Goal: Task Accomplishment & Management: Manage account settings

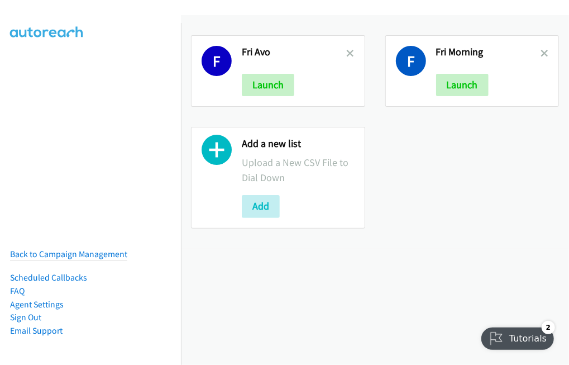
click at [348, 54] on icon at bounding box center [351, 54] width 8 height 8
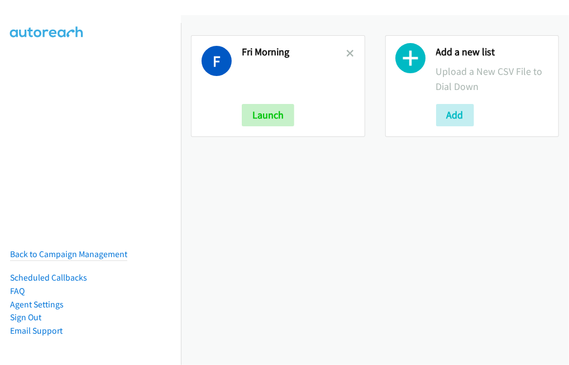
click at [349, 50] on icon at bounding box center [351, 54] width 8 height 8
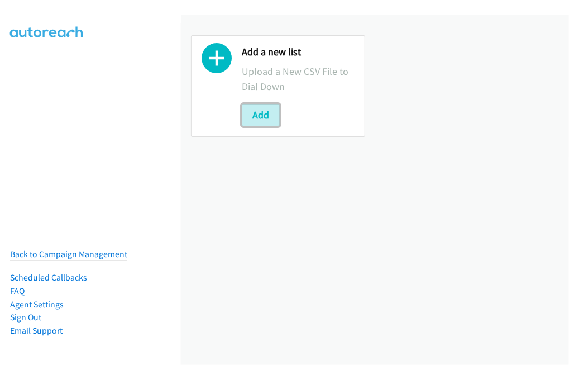
click at [265, 116] on button "Add" at bounding box center [261, 115] width 38 height 22
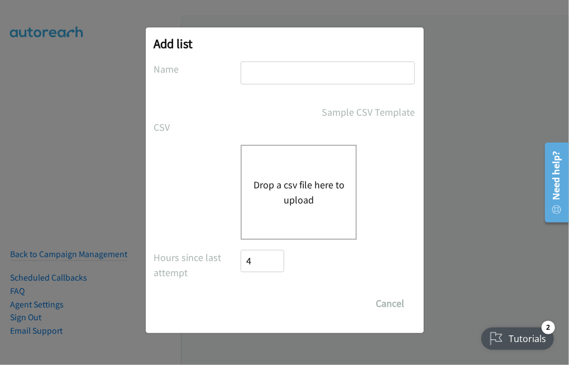
click at [282, 79] on input "text" at bounding box center [328, 72] width 174 height 23
type input "Mon Morn"
click at [278, 201] on button "Drop a csv file here to upload" at bounding box center [299, 192] width 92 height 30
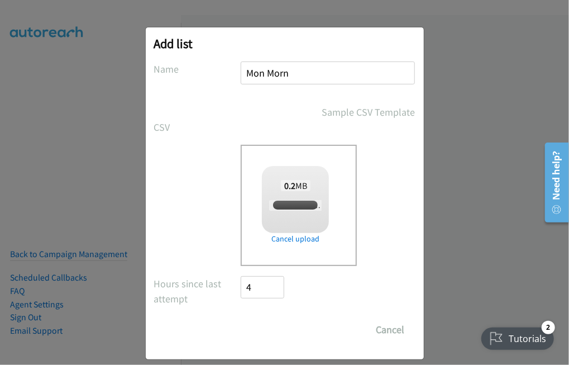
checkbox input "true"
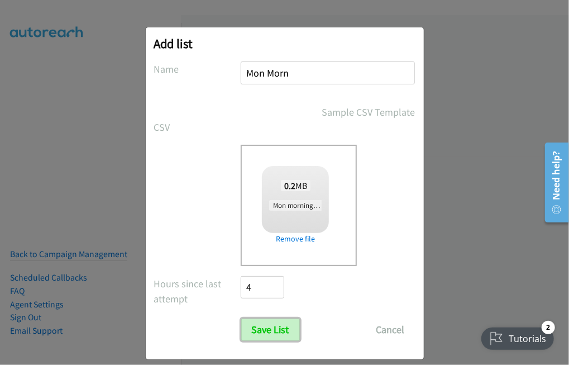
click at [270, 324] on input "Save List" at bounding box center [270, 329] width 59 height 22
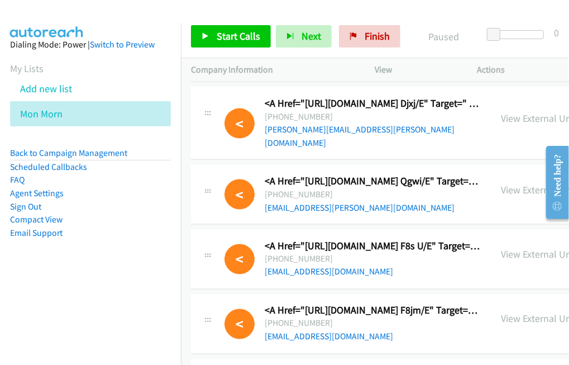
scroll to position [447, 0]
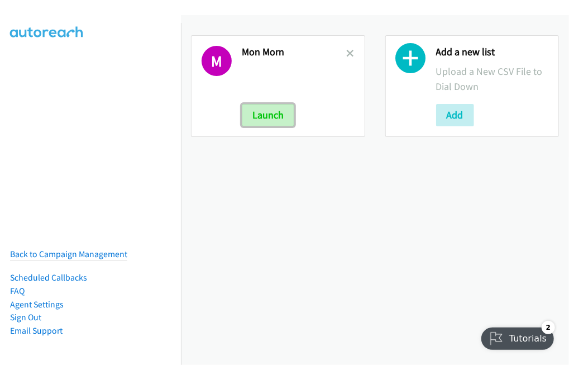
click at [282, 110] on button "Launch" at bounding box center [268, 115] width 52 height 22
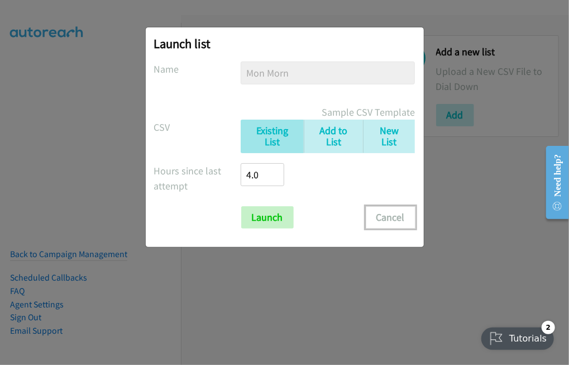
click at [391, 213] on button "Cancel" at bounding box center [391, 217] width 50 height 22
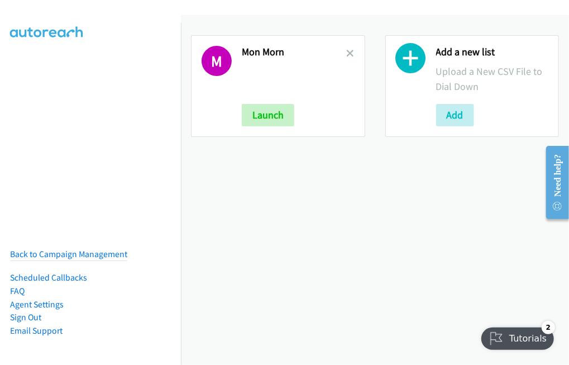
click at [416, 66] on icon at bounding box center [411, 61] width 30 height 30
click at [445, 110] on button "Add" at bounding box center [455, 115] width 38 height 22
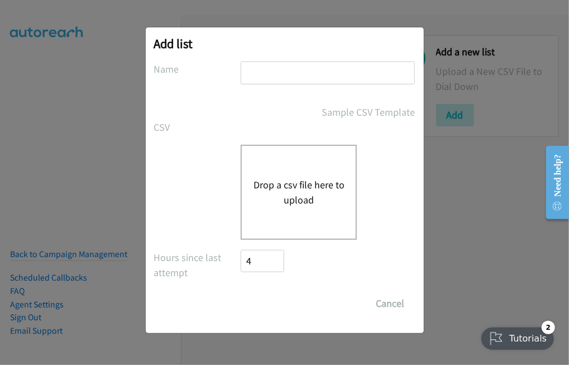
click at [300, 74] on input "text" at bounding box center [328, 72] width 174 height 23
type input "Mon Morn"
click at [310, 181] on button "Drop a csv file here to upload" at bounding box center [299, 192] width 92 height 30
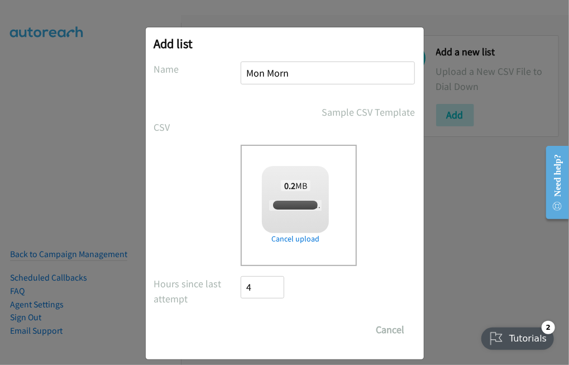
checkbox input "true"
click at [315, 74] on input "Mon Morn" at bounding box center [328, 72] width 174 height 23
type input "Mon Morn 1"
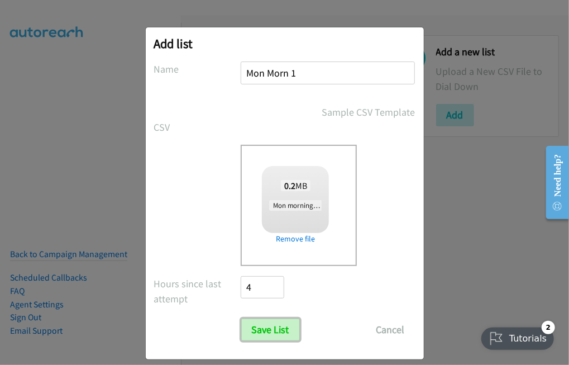
click at [263, 328] on input "Save List" at bounding box center [270, 329] width 59 height 22
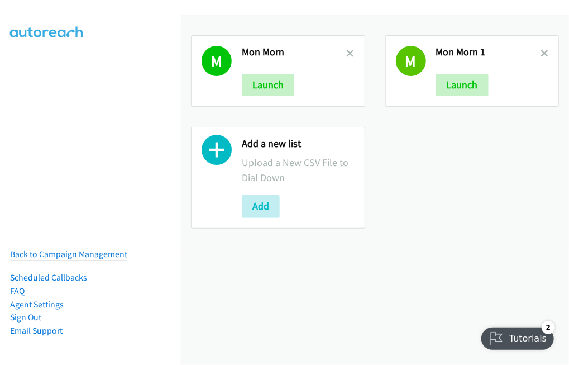
click at [347, 57] on link at bounding box center [351, 53] width 8 height 13
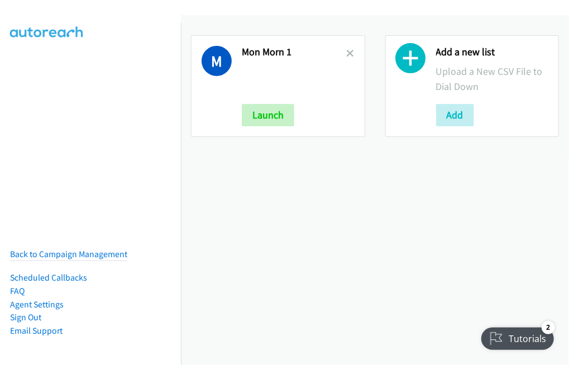
click at [342, 52] on div "M Mon Morn 1 Launch" at bounding box center [278, 86] width 174 height 102
click at [347, 52] on icon at bounding box center [351, 54] width 8 height 8
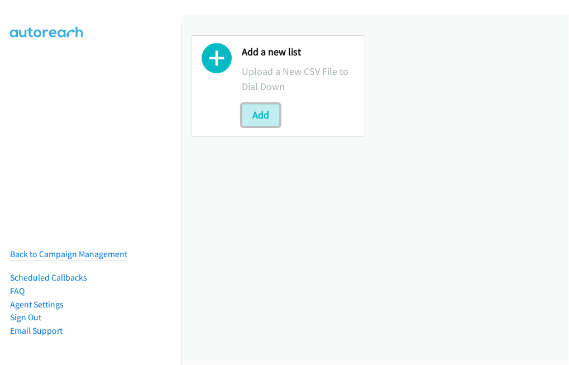
click at [263, 109] on button "Add" at bounding box center [261, 115] width 38 height 22
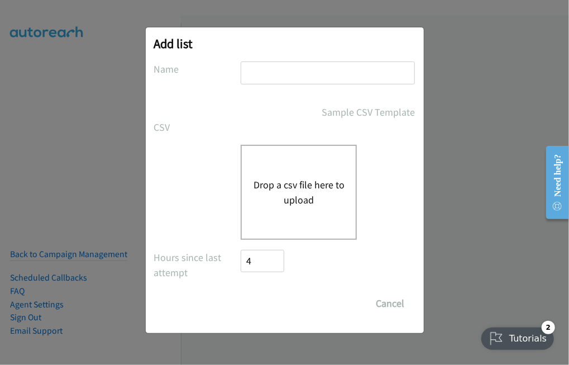
click at [271, 70] on input "text" at bounding box center [328, 72] width 174 height 23
type input "Mon Morn"
click at [287, 172] on div "Drop a csv file here to upload" at bounding box center [299, 192] width 116 height 95
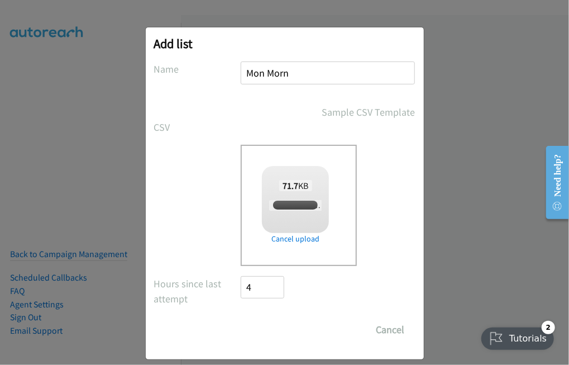
checkbox input "true"
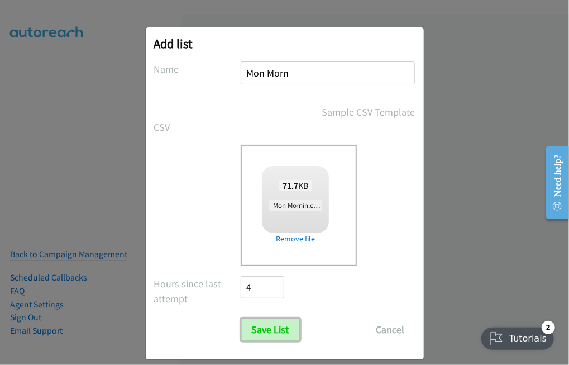
click at [267, 328] on input "Save List" at bounding box center [270, 329] width 59 height 22
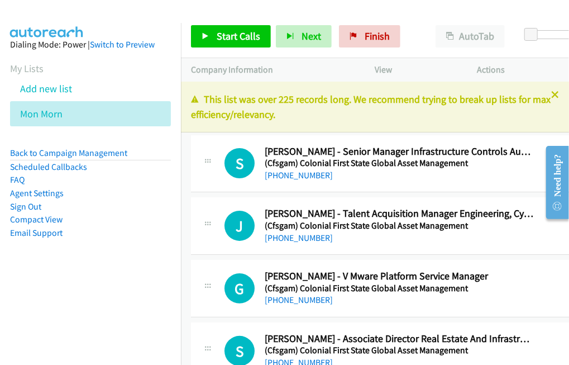
click at [39, 223] on link "Compact View" at bounding box center [36, 219] width 52 height 11
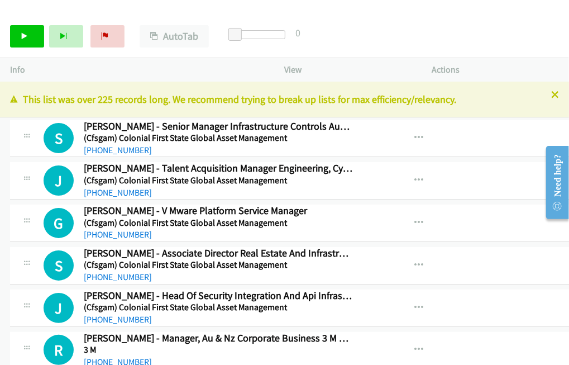
click at [551, 94] on icon at bounding box center [555, 96] width 8 height 8
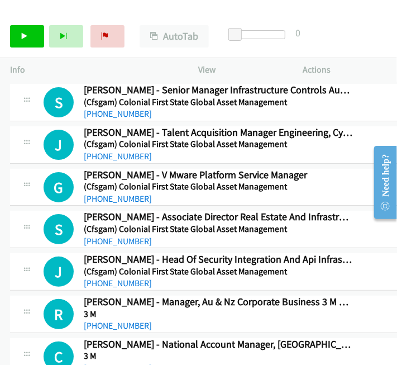
click at [384, 205] on div "Open Resource Center" at bounding box center [385, 205] width 9 height 9
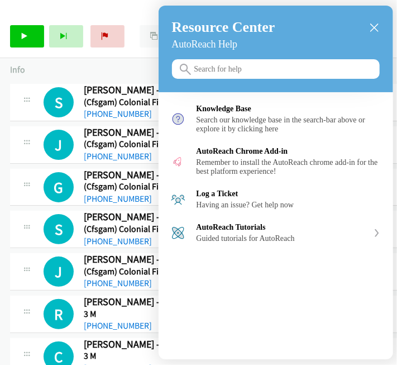
click at [376, 26] on icon "close resource center" at bounding box center [374, 27] width 8 height 8
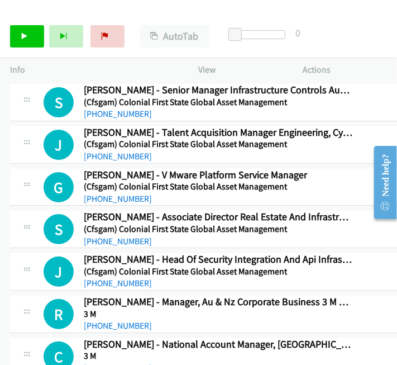
click at [384, 196] on div "Need help?" at bounding box center [384, 175] width 15 height 42
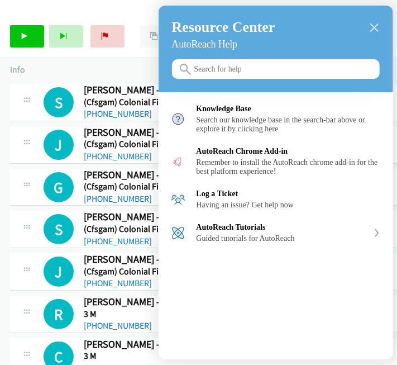
click at [379, 22] on h3 "Resource Center" at bounding box center [276, 27] width 208 height 17
click at [376, 25] on icon "close resource center" at bounding box center [374, 27] width 8 height 8
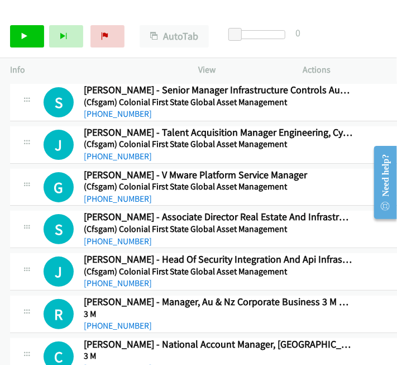
click at [31, 44] on link "Start Calls" at bounding box center [27, 36] width 34 height 22
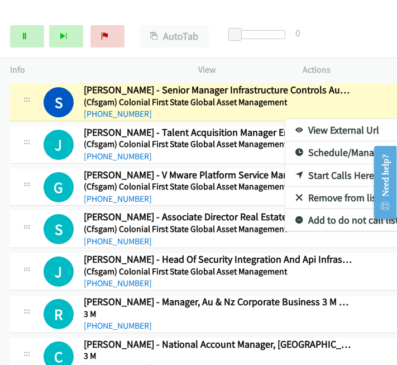
click at [285, 129] on link "View External Url" at bounding box center [359, 130] width 148 height 22
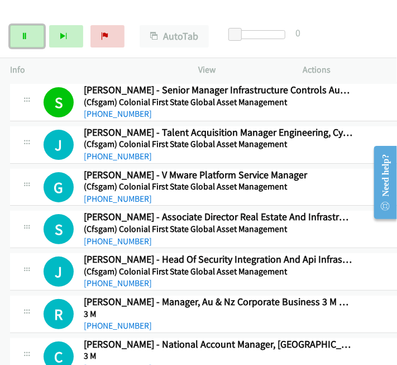
click at [31, 40] on link "Pause" at bounding box center [27, 36] width 34 height 22
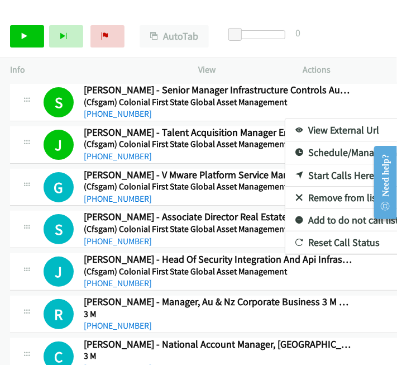
click at [22, 35] on div at bounding box center [198, 182] width 397 height 365
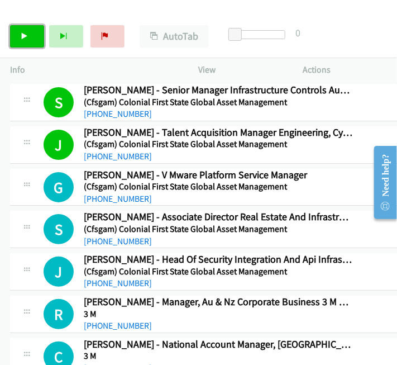
click at [23, 35] on icon at bounding box center [25, 37] width 8 height 8
click at [20, 36] on link "Pause" at bounding box center [27, 36] width 34 height 22
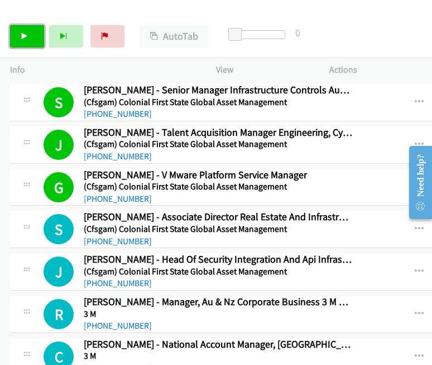
click at [16, 36] on link "Start Calls" at bounding box center [27, 36] width 34 height 22
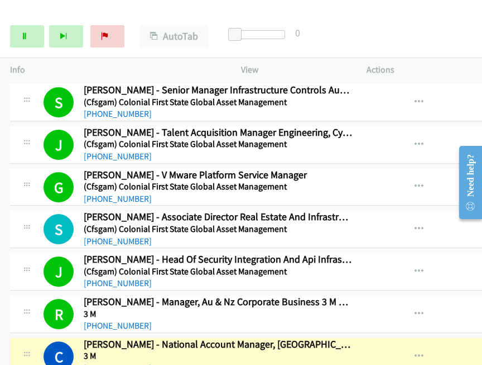
scroll to position [112, 0]
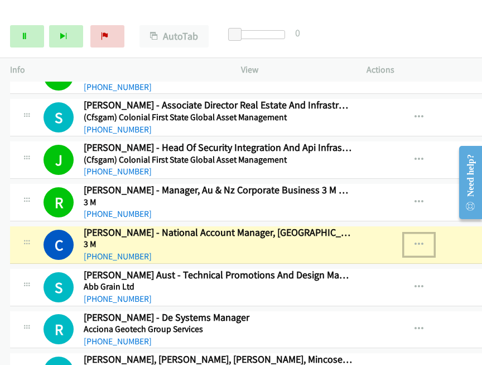
click at [415, 241] on icon "button" at bounding box center [419, 244] width 9 height 9
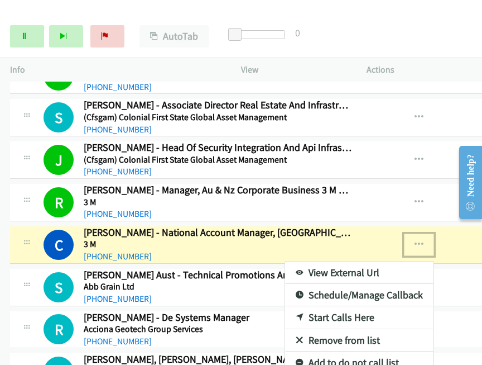
click at [285, 270] on link "View External Url" at bounding box center [359, 272] width 148 height 22
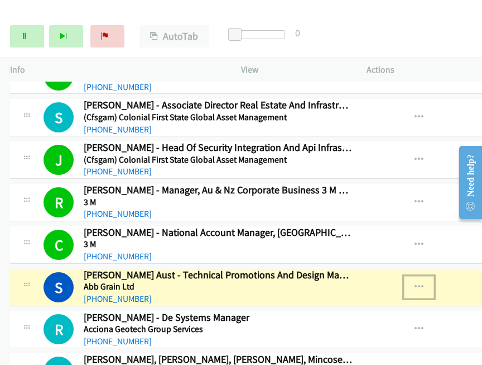
click at [415, 283] on icon "button" at bounding box center [419, 286] width 9 height 9
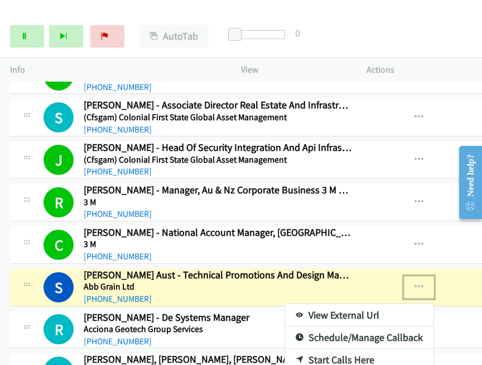
click at [285, 310] on link "View External Url" at bounding box center [359, 315] width 148 height 22
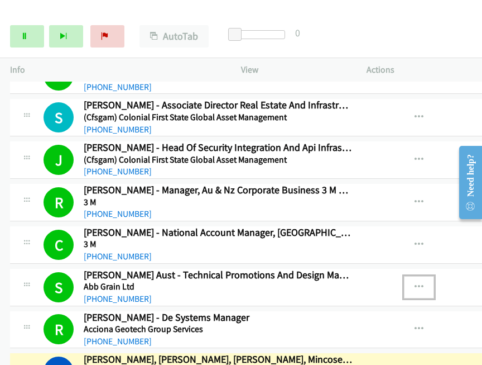
scroll to position [223, 0]
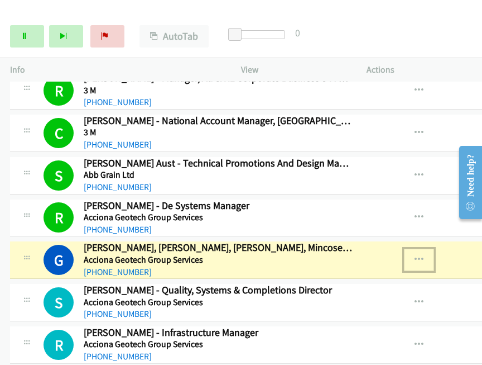
click at [415, 255] on icon "button" at bounding box center [419, 259] width 9 height 9
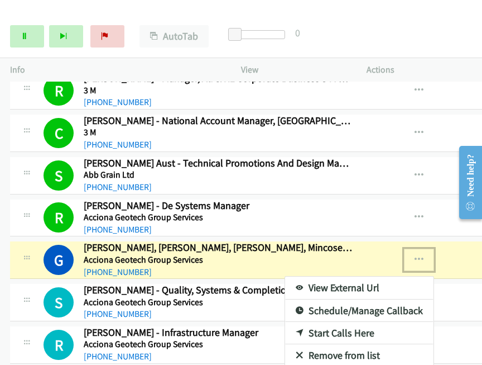
click at [285, 284] on link "View External Url" at bounding box center [359, 287] width 148 height 22
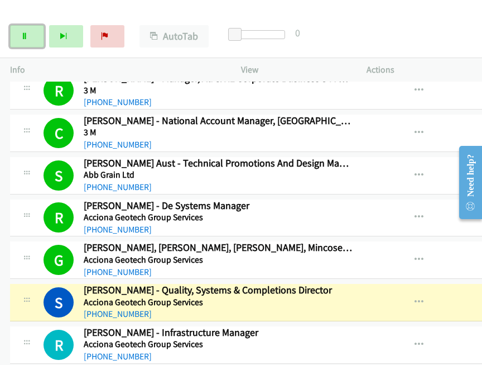
click at [21, 36] on icon at bounding box center [25, 37] width 8 height 8
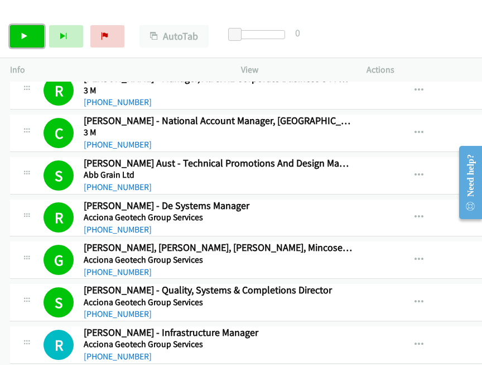
click at [33, 33] on link "Start Calls" at bounding box center [27, 36] width 34 height 22
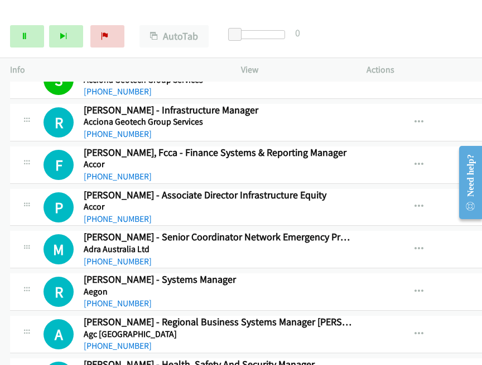
scroll to position [447, 0]
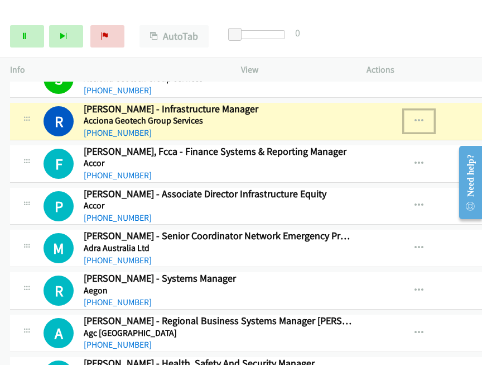
click at [415, 119] on icon "button" at bounding box center [419, 121] width 9 height 9
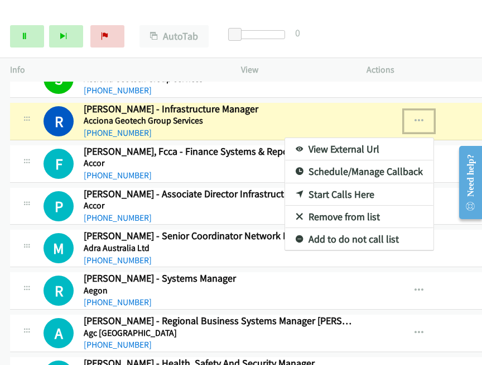
click at [285, 145] on link "View External Url" at bounding box center [359, 149] width 148 height 22
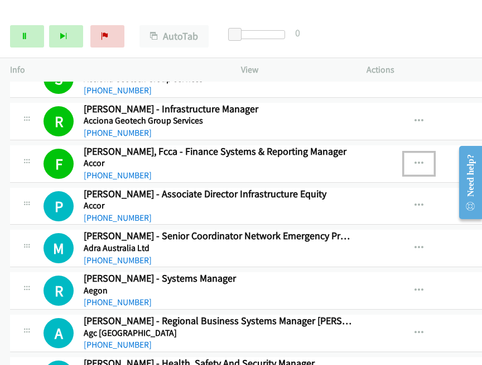
click at [404, 159] on button "button" at bounding box center [419, 163] width 30 height 22
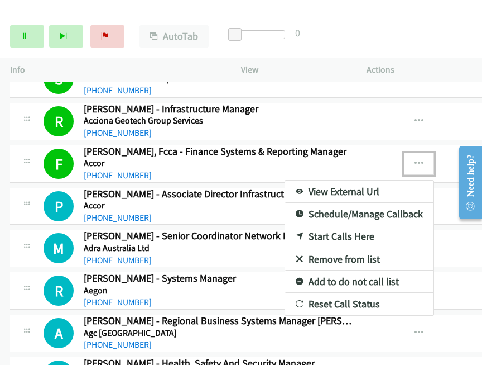
click at [323, 184] on link "View External Url" at bounding box center [359, 191] width 148 height 22
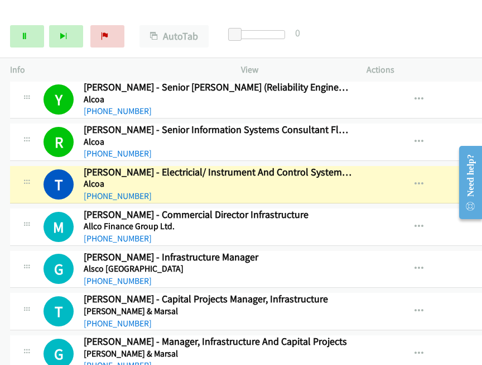
scroll to position [893, 0]
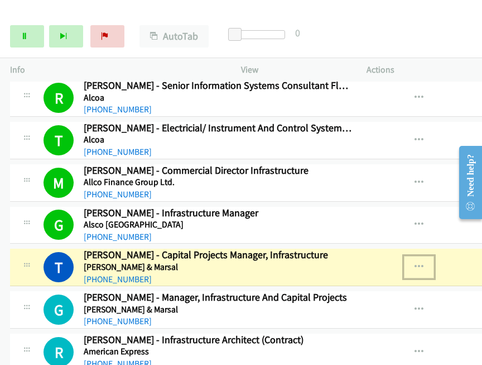
click at [404, 258] on button "button" at bounding box center [419, 267] width 30 height 22
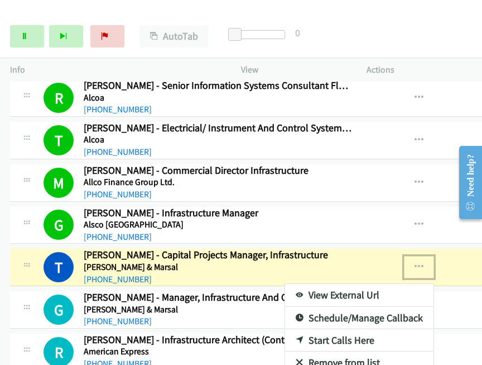
click at [304, 287] on link "View External Url" at bounding box center [359, 295] width 148 height 22
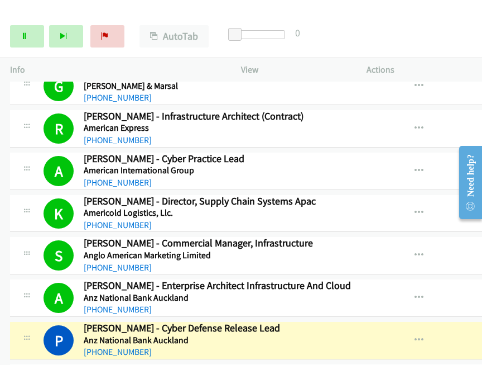
scroll to position [1228, 0]
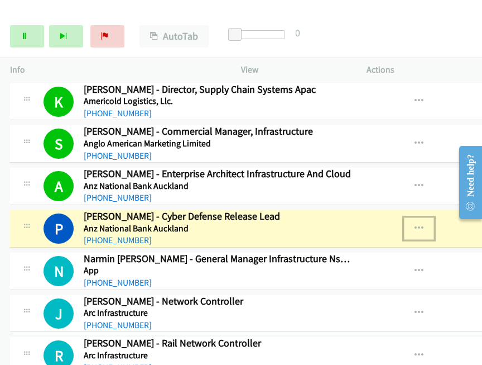
click at [415, 224] on icon "button" at bounding box center [419, 228] width 9 height 9
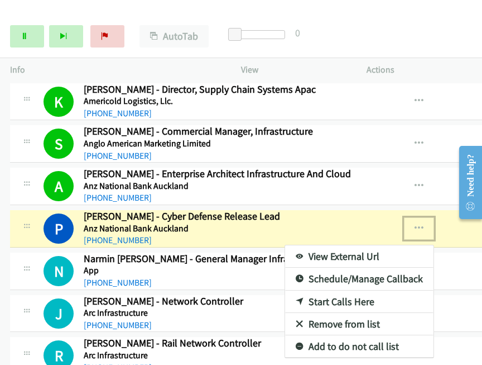
click at [285, 248] on link "View External Url" at bounding box center [359, 256] width 148 height 22
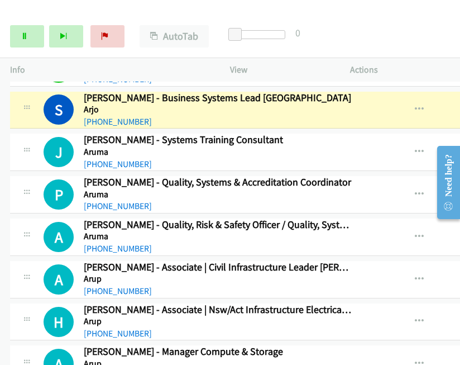
scroll to position [1681, 0]
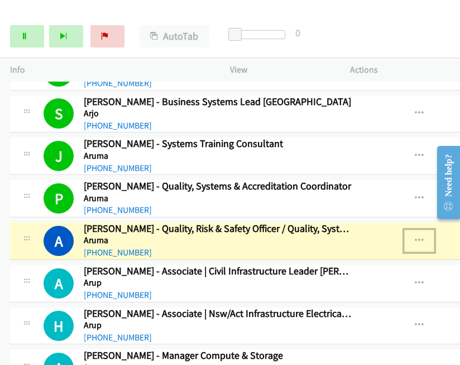
click at [415, 236] on icon "button" at bounding box center [419, 240] width 9 height 9
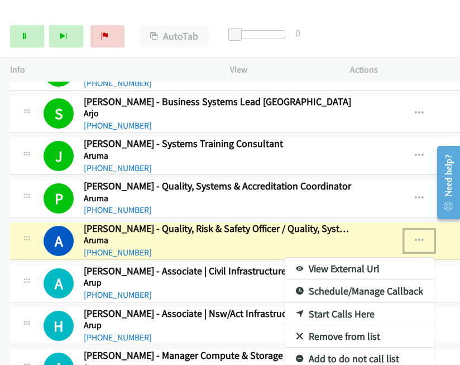
click at [300, 260] on link "View External Url" at bounding box center [359, 268] width 148 height 22
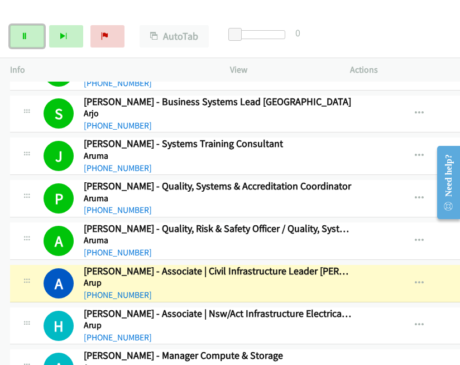
click at [33, 37] on link "Pause" at bounding box center [27, 36] width 34 height 22
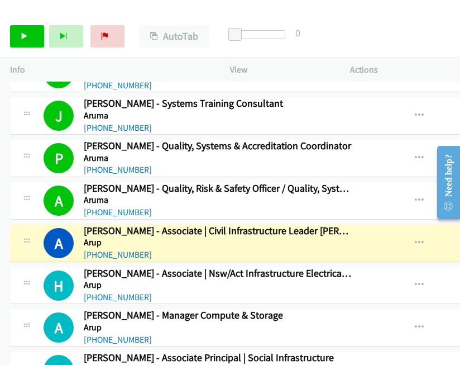
scroll to position [1737, 0]
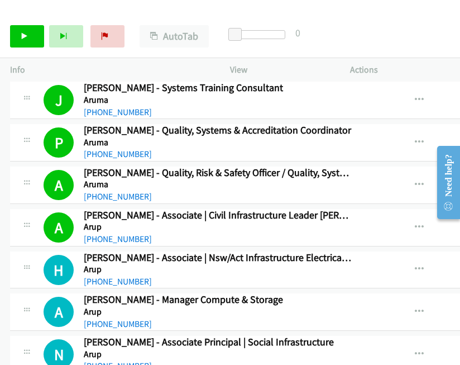
click at [444, 46] on div "Start Calls Pause Next Finish Call Completed AutoTab AutoTab 0" at bounding box center [230, 36] width 460 height 43
click at [408, 20] on div "Start Calls Pause Next Finish Call Completed AutoTab AutoTab 0" at bounding box center [230, 36] width 460 height 43
click at [22, 21] on div "Start Calls Pause Next Finish Call Completed AutoTab AutoTab 0" at bounding box center [230, 36] width 460 height 43
click at [21, 26] on link "Start Calls" at bounding box center [27, 36] width 34 height 22
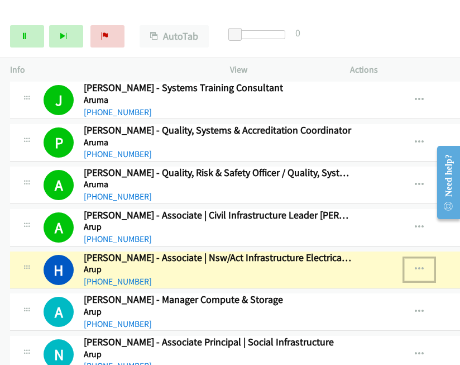
click at [415, 265] on icon "button" at bounding box center [419, 269] width 9 height 9
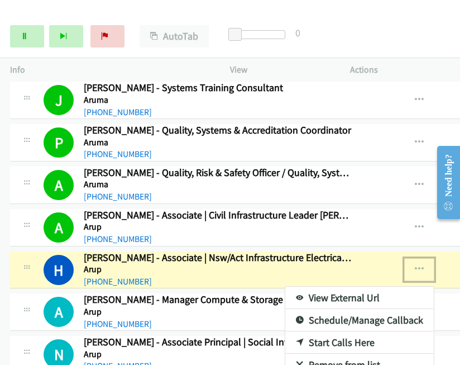
click at [285, 286] on link "View External Url" at bounding box center [359, 297] width 148 height 22
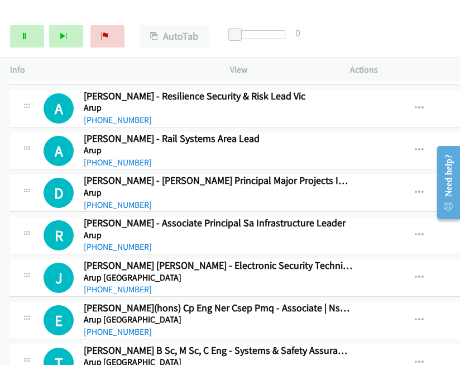
scroll to position [2072, 0]
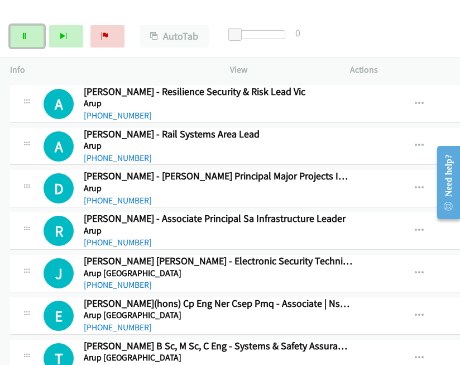
click at [32, 34] on link "Pause" at bounding box center [27, 36] width 34 height 22
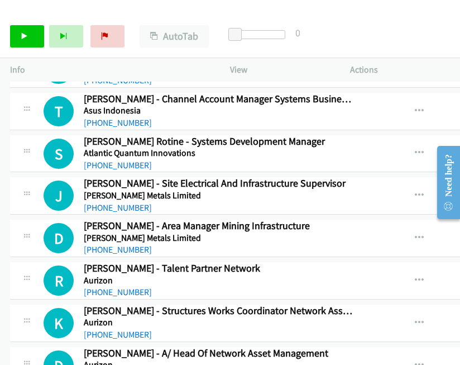
scroll to position [2798, 0]
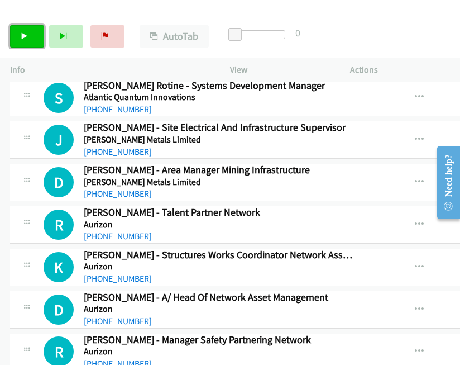
click at [21, 37] on icon at bounding box center [25, 37] width 8 height 8
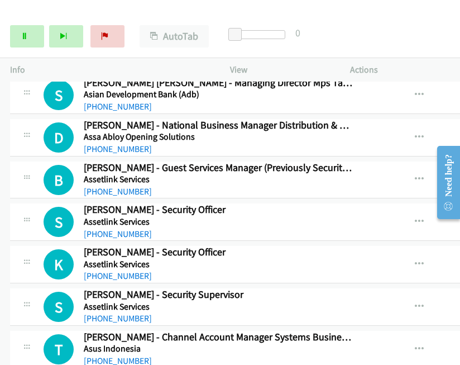
scroll to position [2519, 0]
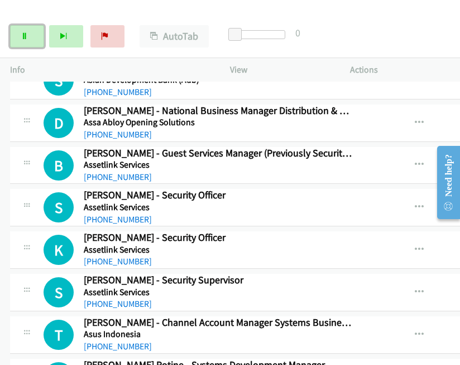
click at [33, 39] on link "Pause" at bounding box center [27, 36] width 34 height 22
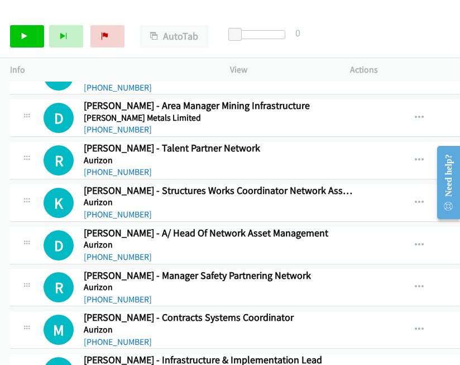
scroll to position [2909, 0]
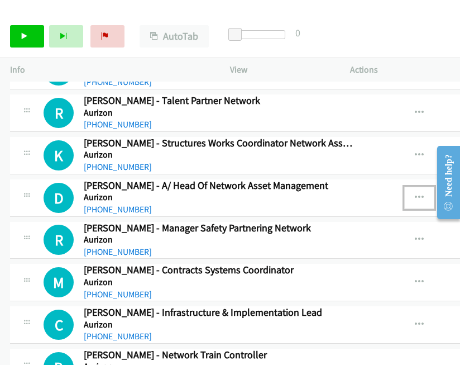
click at [404, 187] on button "button" at bounding box center [419, 197] width 30 height 22
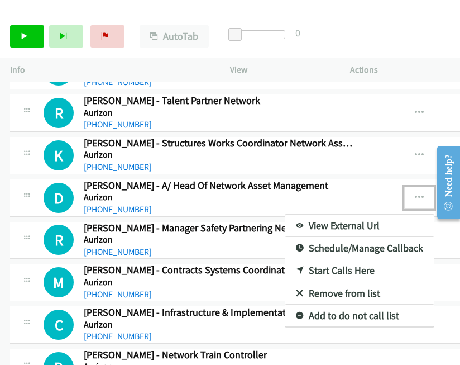
click at [290, 259] on link "Start Calls Here" at bounding box center [359, 270] width 148 height 22
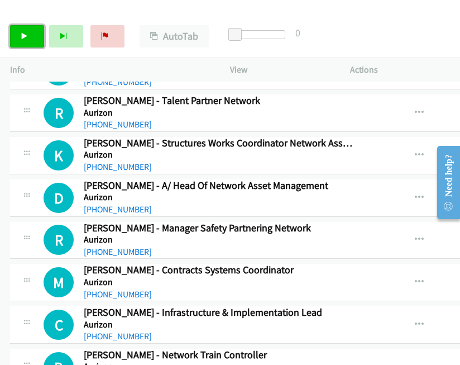
click at [26, 33] on icon at bounding box center [25, 37] width 8 height 8
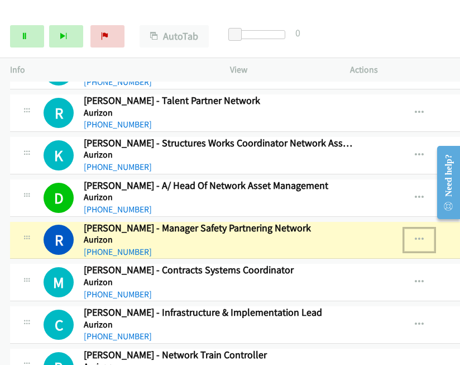
click at [415, 235] on icon "button" at bounding box center [419, 239] width 9 height 9
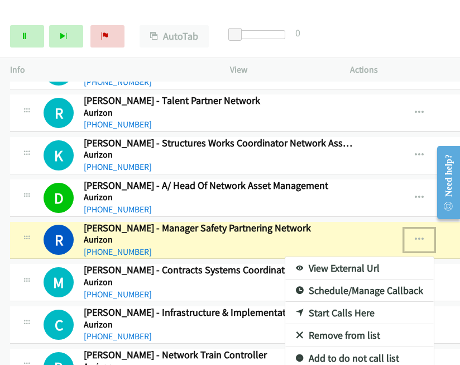
click at [285, 257] on link "View External Url" at bounding box center [359, 268] width 148 height 22
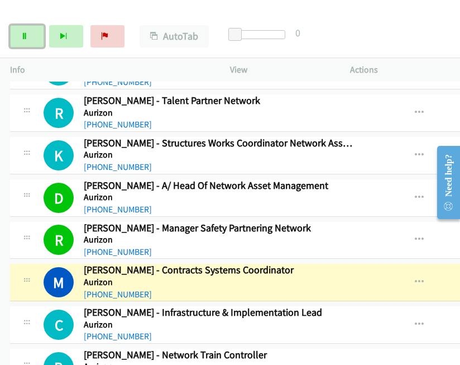
click at [25, 27] on link "Pause" at bounding box center [27, 36] width 34 height 22
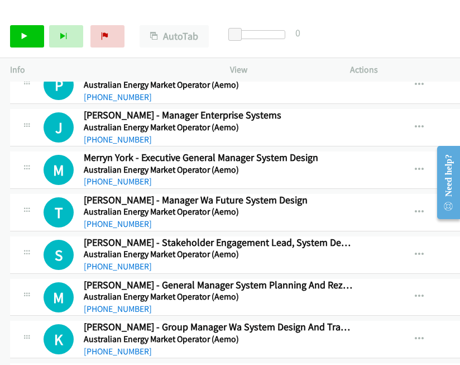
scroll to position [5142, 0]
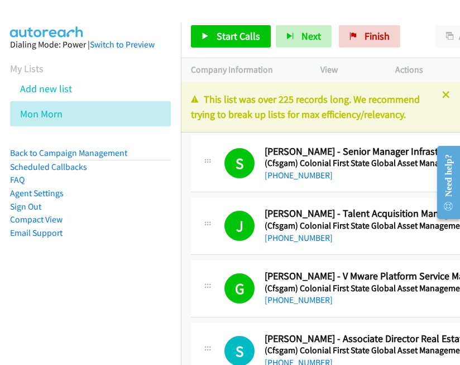
click at [442, 98] on icon at bounding box center [446, 96] width 8 height 8
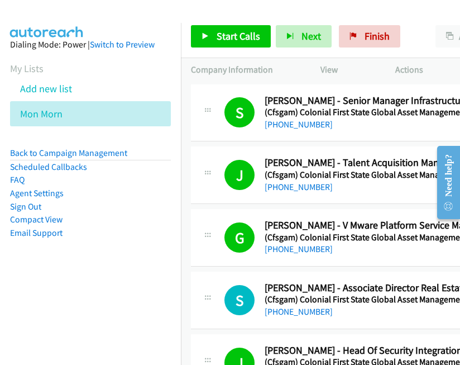
click at [39, 219] on link "Compact View" at bounding box center [36, 219] width 52 height 11
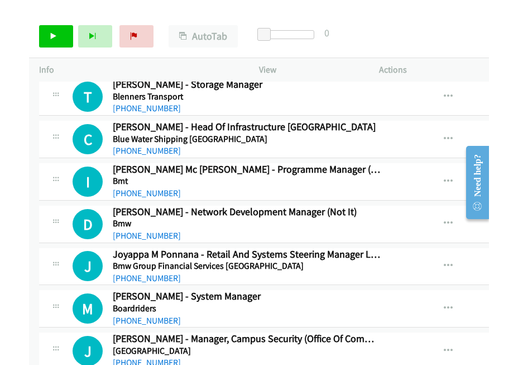
scroll to position [7295, 0]
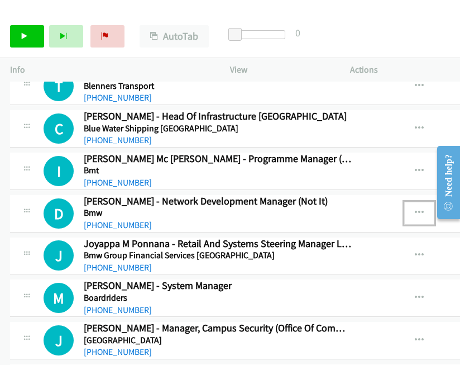
click at [415, 208] on icon "button" at bounding box center [419, 212] width 9 height 9
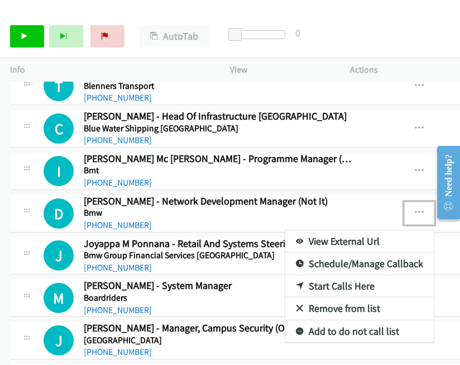
click at [291, 275] on link "Start Calls Here" at bounding box center [359, 286] width 148 height 22
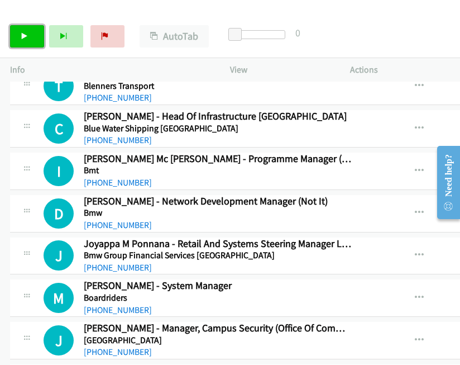
click at [21, 39] on icon at bounding box center [25, 37] width 8 height 8
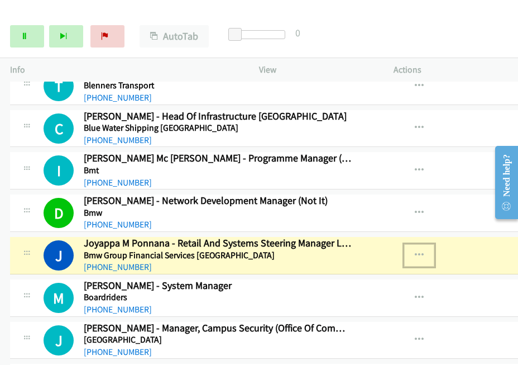
click at [404, 244] on button "button" at bounding box center [419, 255] width 30 height 22
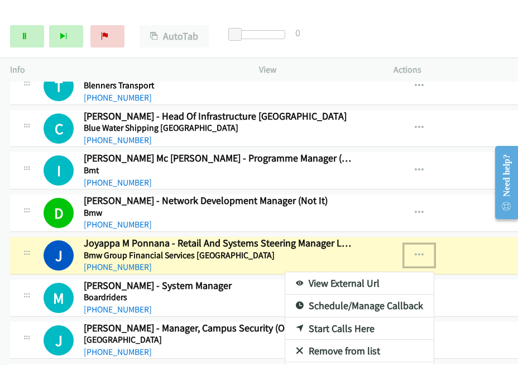
click at [316, 272] on link "View External Url" at bounding box center [359, 283] width 148 height 22
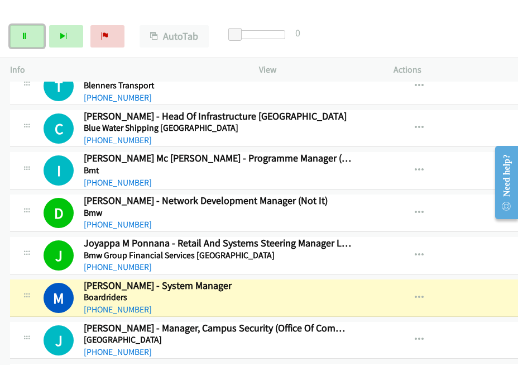
click at [20, 36] on link "Pause" at bounding box center [27, 36] width 34 height 22
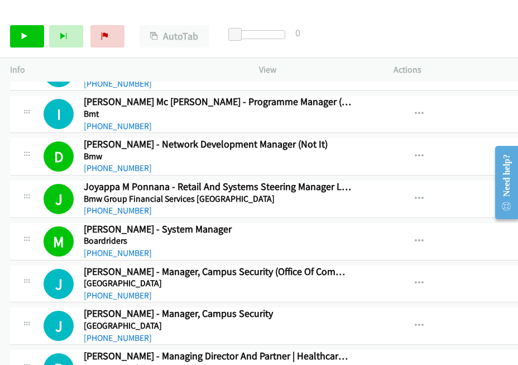
scroll to position [7407, 0]
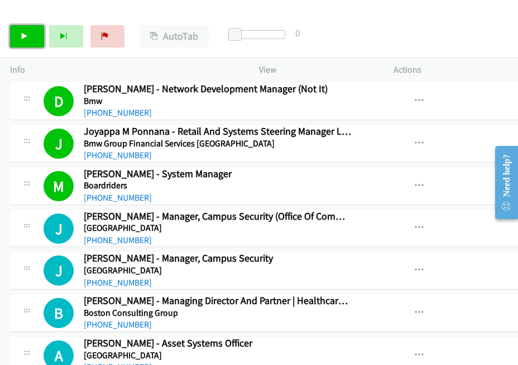
click at [25, 33] on icon at bounding box center [25, 37] width 8 height 8
click at [30, 39] on link "Pause" at bounding box center [27, 36] width 34 height 22
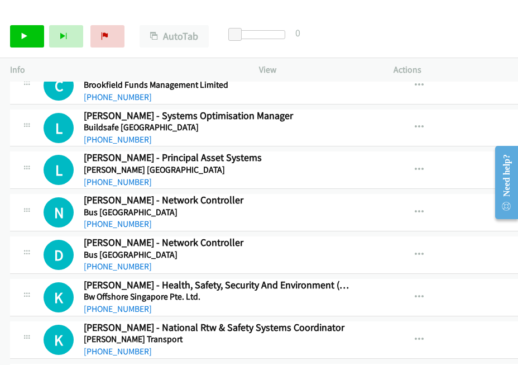
scroll to position [8244, 0]
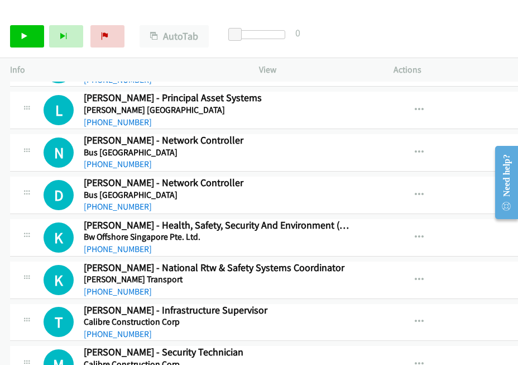
click at [31, 75] on p "Info" at bounding box center [124, 69] width 229 height 13
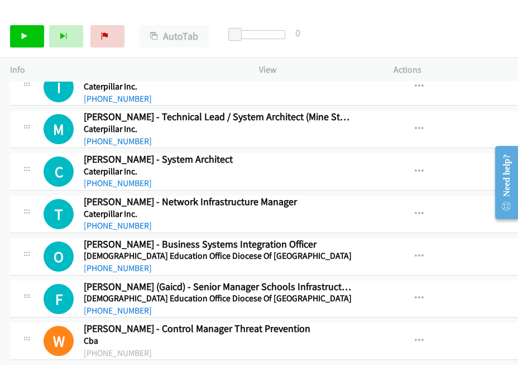
scroll to position [8747, 0]
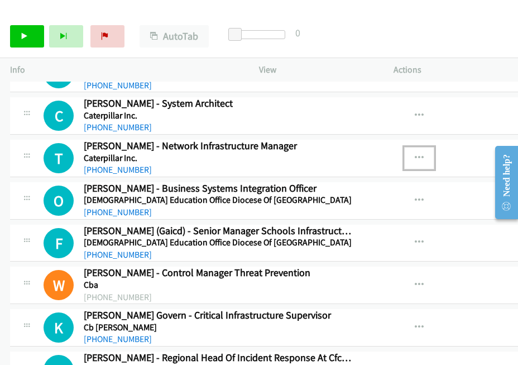
click at [415, 154] on icon "button" at bounding box center [419, 158] width 9 height 9
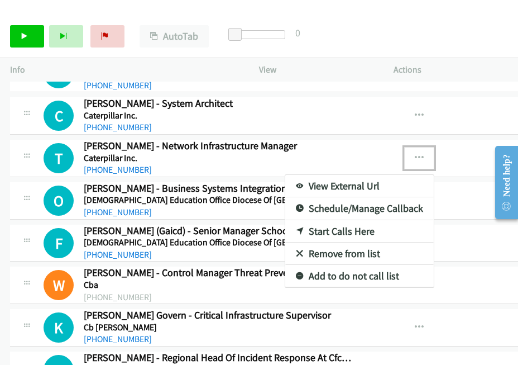
click at [392, 284] on div at bounding box center [259, 182] width 518 height 365
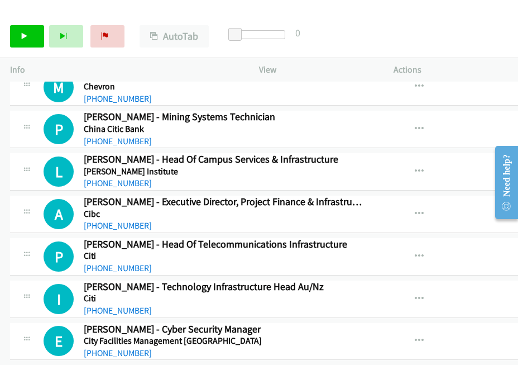
scroll to position [9584, 0]
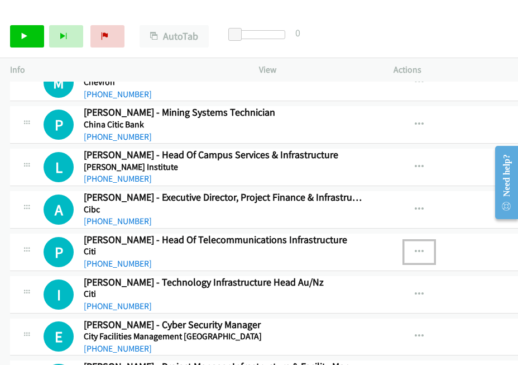
click at [415, 247] on icon "button" at bounding box center [419, 251] width 9 height 9
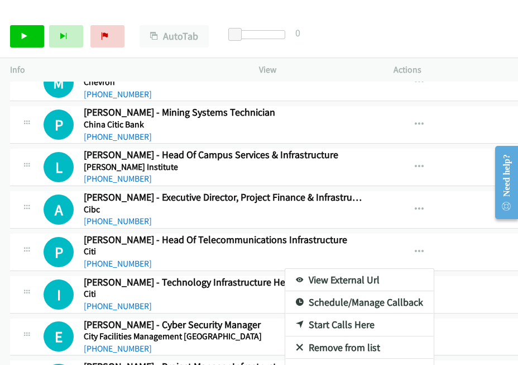
drag, startPoint x: 19, startPoint y: 37, endPoint x: 23, endPoint y: 42, distance: 5.9
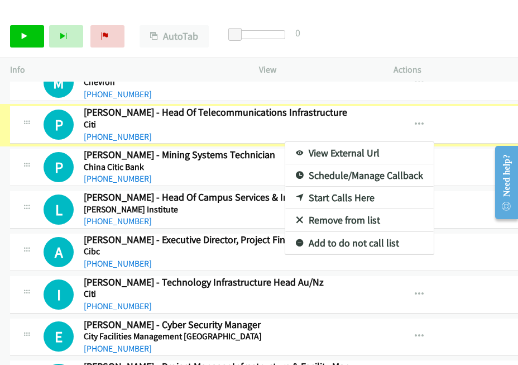
scroll to position [9604, 0]
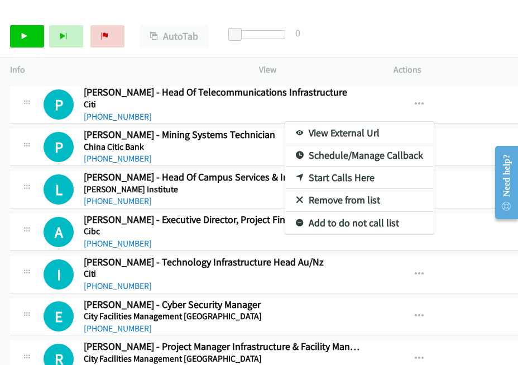
click at [23, 41] on div at bounding box center [259, 182] width 518 height 365
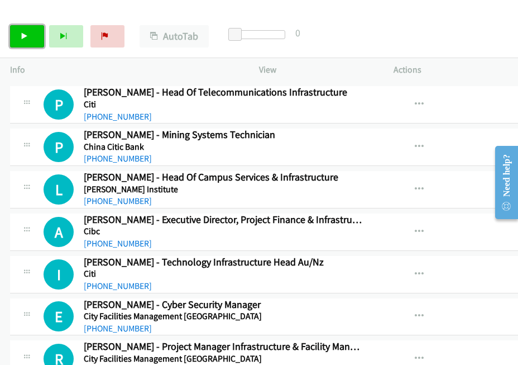
click at [26, 35] on icon at bounding box center [25, 37] width 8 height 8
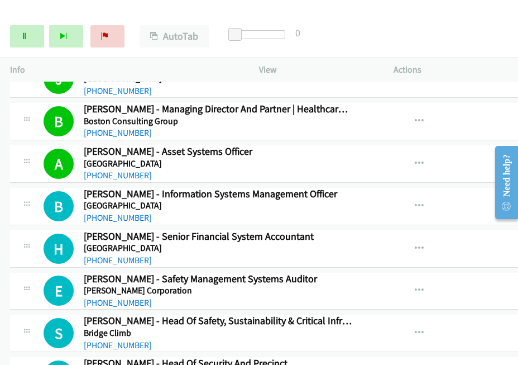
scroll to position [7650, 0]
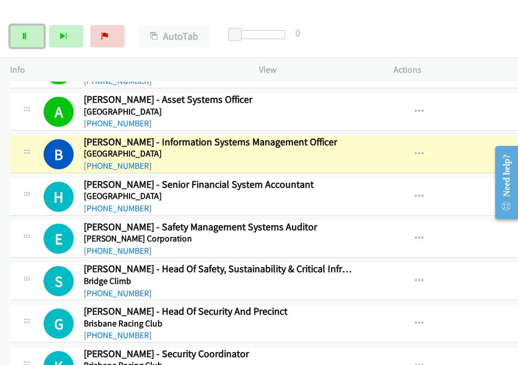
click at [20, 34] on link "Pause" at bounding box center [27, 36] width 34 height 22
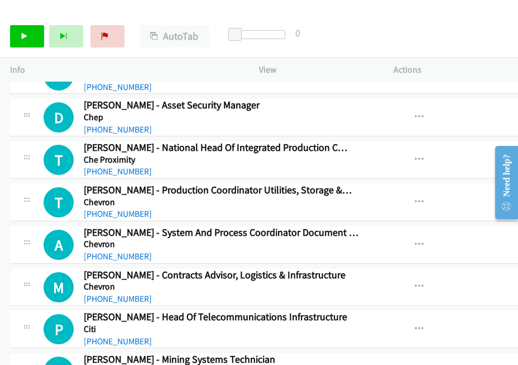
scroll to position [9381, 0]
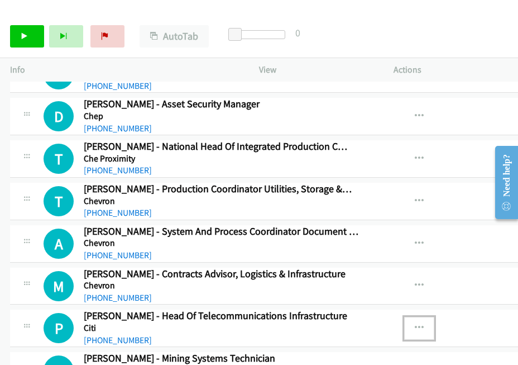
click at [415, 323] on icon "button" at bounding box center [419, 327] width 9 height 9
click at [30, 33] on link "Start Calls" at bounding box center [27, 36] width 34 height 22
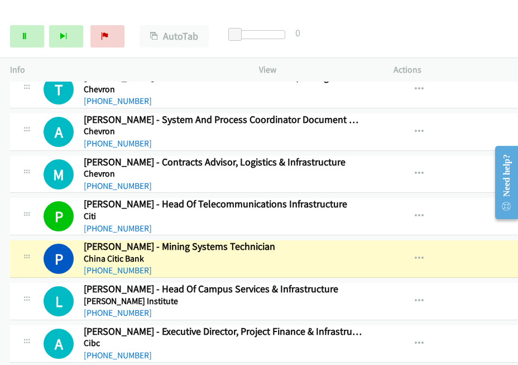
scroll to position [9604, 0]
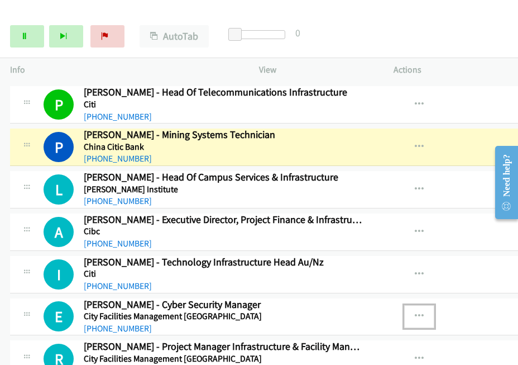
click at [404, 305] on button "button" at bounding box center [419, 316] width 30 height 22
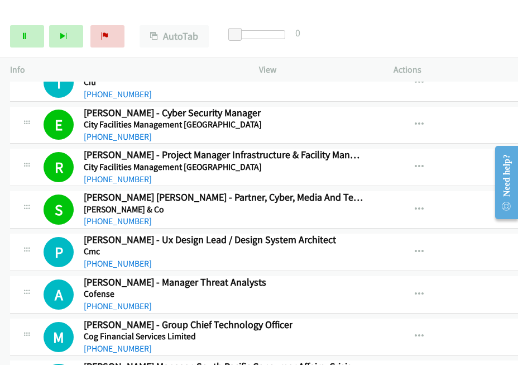
scroll to position [9827, 0]
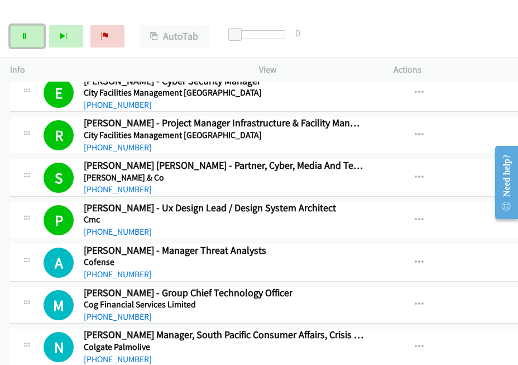
click at [17, 35] on link "Pause" at bounding box center [27, 36] width 34 height 22
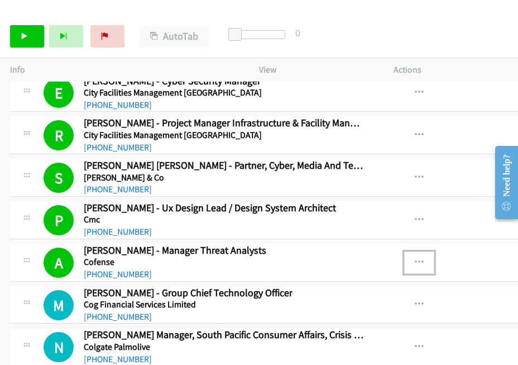
click at [404, 251] on button "button" at bounding box center [419, 262] width 30 height 22
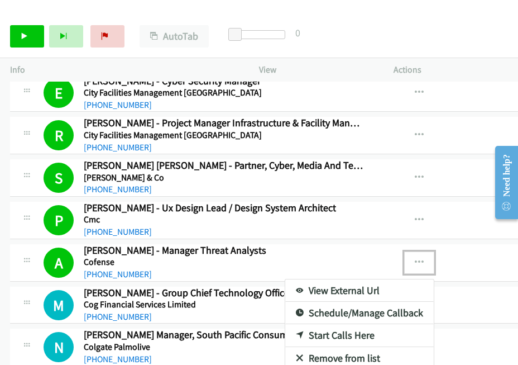
click at [285, 279] on link "View External Url" at bounding box center [359, 290] width 148 height 22
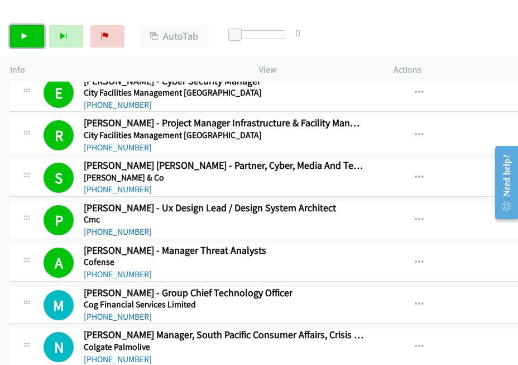
click at [21, 40] on icon at bounding box center [25, 37] width 8 height 8
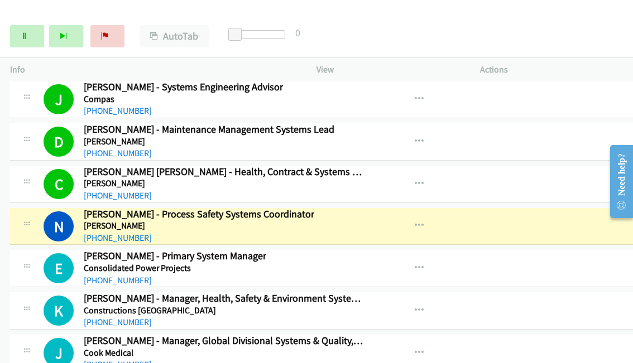
scroll to position [10107, 0]
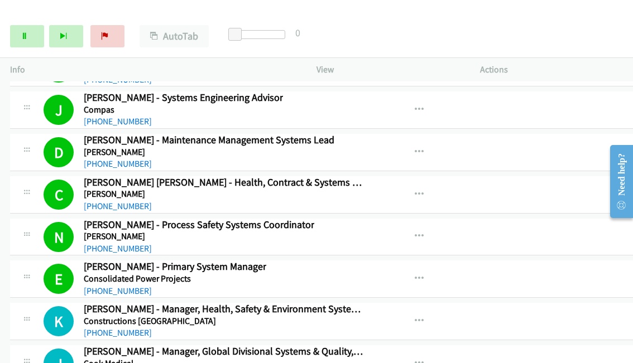
click at [27, 47] on div "Start Calls Pause Next Finish Call Completed AutoTab AutoTab 0" at bounding box center [316, 36] width 633 height 43
click at [27, 42] on link "Pause" at bounding box center [27, 36] width 34 height 22
click at [98, 13] on div at bounding box center [311, 21] width 623 height 43
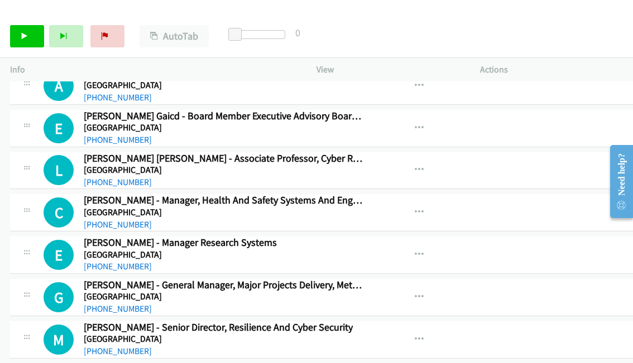
scroll to position [11893, 0]
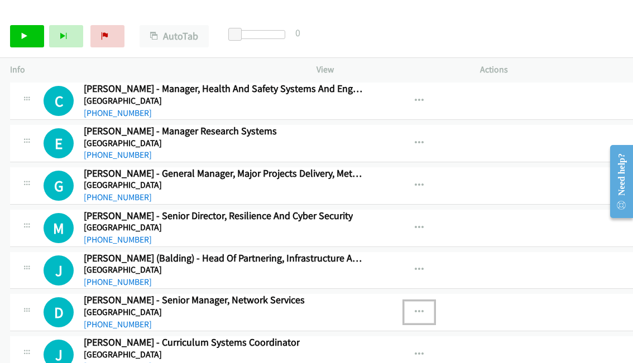
click at [415, 308] on icon "button" at bounding box center [419, 312] width 9 height 9
click at [25, 37] on icon at bounding box center [25, 37] width 8 height 8
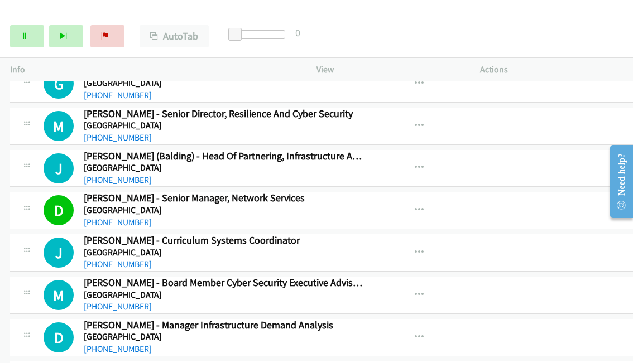
scroll to position [12005, 0]
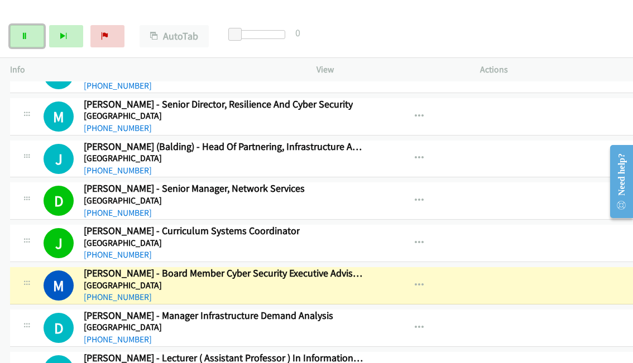
click at [23, 35] on icon at bounding box center [25, 37] width 8 height 8
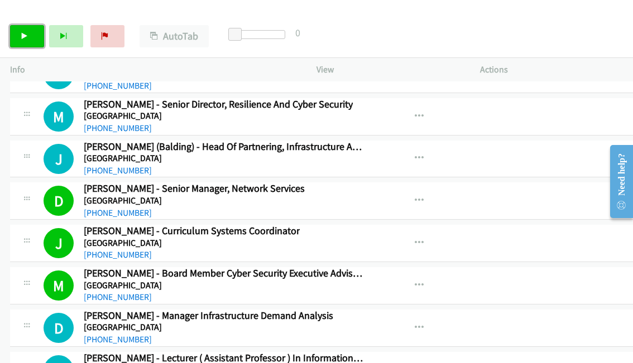
click at [25, 33] on icon at bounding box center [25, 37] width 8 height 8
click at [459, 21] on div "Start Calls Pause Next Finish Started AutoTab AutoTab 0" at bounding box center [316, 36] width 633 height 43
click at [17, 36] on link "Pause" at bounding box center [27, 36] width 34 height 22
click at [21, 37] on icon at bounding box center [25, 37] width 8 height 8
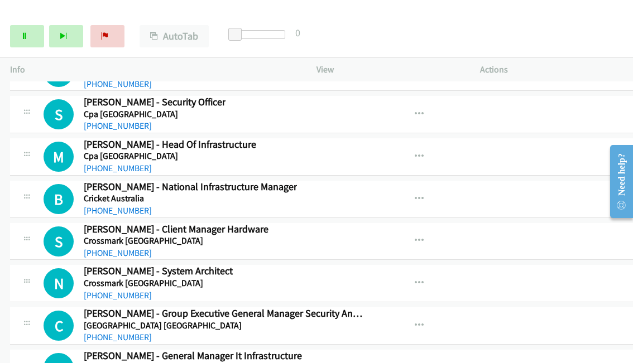
scroll to position [10609, 0]
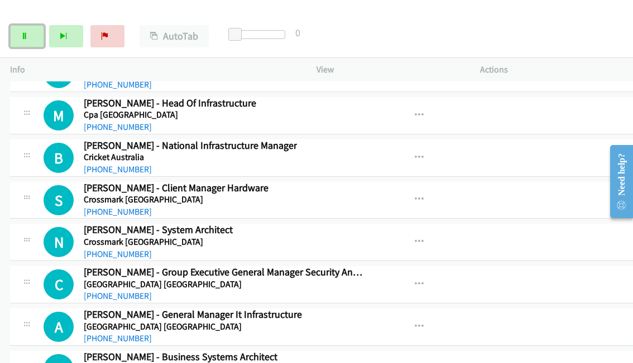
click at [20, 43] on link "Pause" at bounding box center [27, 36] width 34 height 22
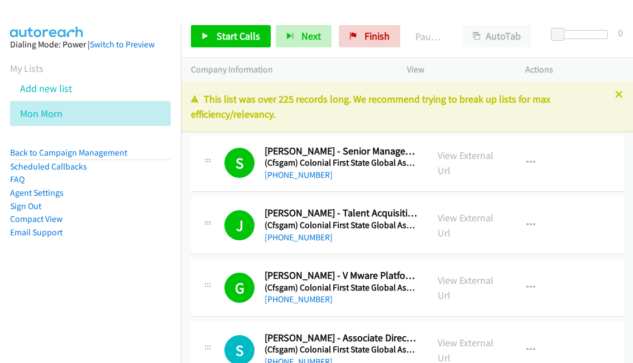
click at [50, 219] on link "Compact View" at bounding box center [36, 219] width 52 height 11
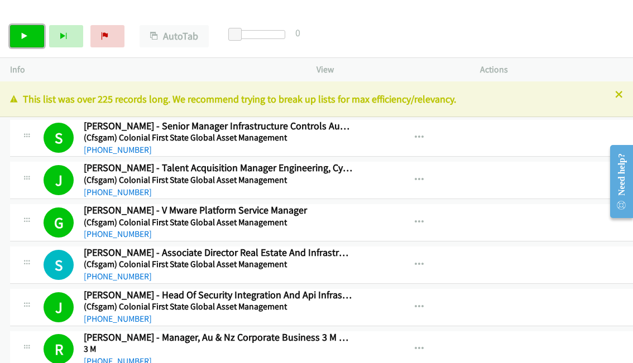
click at [21, 36] on icon at bounding box center [25, 37] width 8 height 8
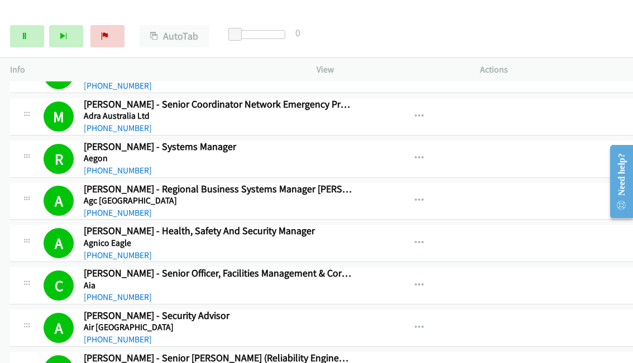
scroll to position [670, 0]
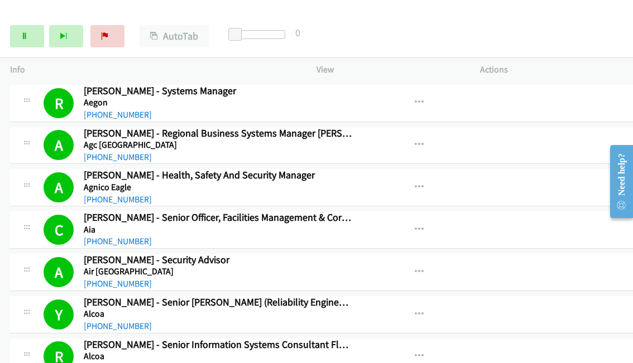
click at [387, 21] on div "Start Calls Pause Next Finish Started AutoTab AutoTab 0" at bounding box center [316, 36] width 633 height 43
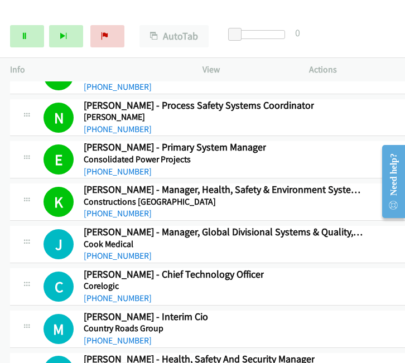
scroll to position [10229, 0]
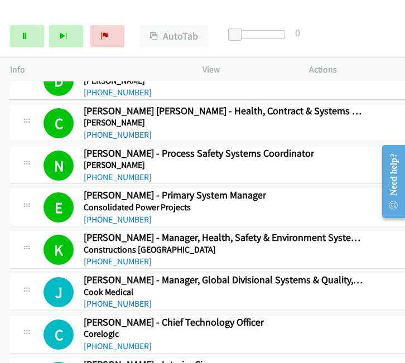
click at [339, 30] on div "Start Calls Pause Next Finish Dialing [PERSON_NAME] - Associate Principal Infra…" at bounding box center [202, 36] width 405 height 43
click at [32, 41] on link "Pause" at bounding box center [27, 36] width 34 height 22
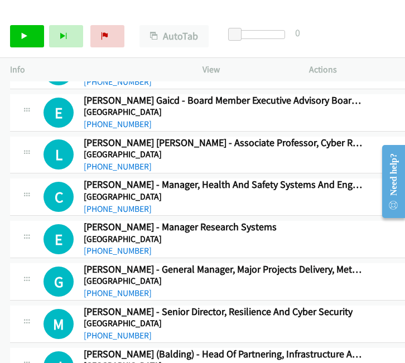
scroll to position [12127, 0]
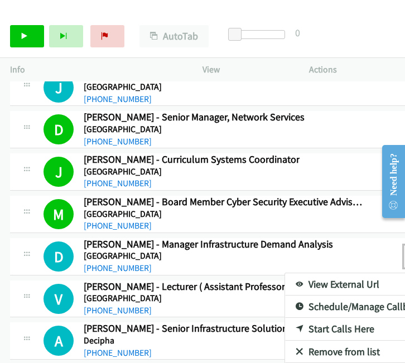
click at [285, 318] on link "Start Calls Here" at bounding box center [359, 329] width 148 height 22
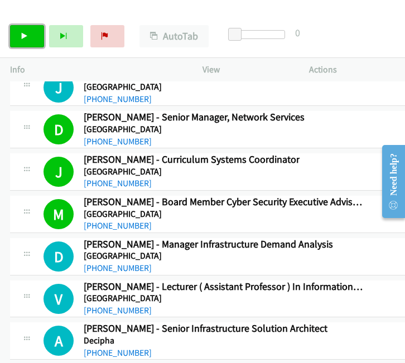
click at [31, 32] on link "Start Calls" at bounding box center [27, 36] width 34 height 22
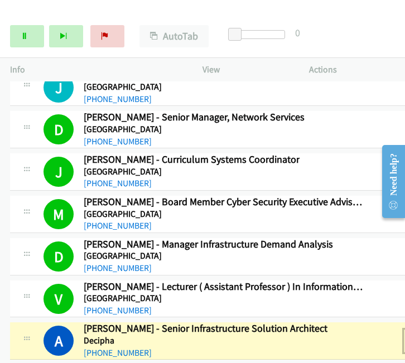
click at [285, 358] on link "View External Url" at bounding box center [359, 369] width 148 height 22
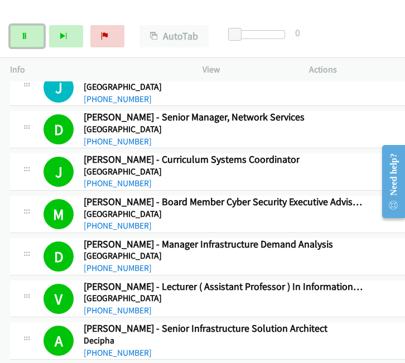
click at [22, 31] on link "Pause" at bounding box center [27, 36] width 34 height 22
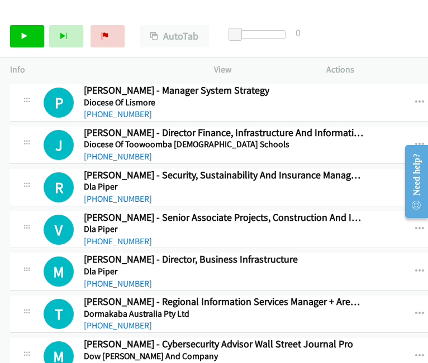
scroll to position [12685, 0]
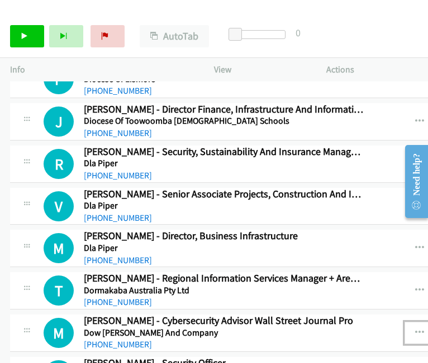
click at [415, 329] on icon "button" at bounding box center [419, 333] width 9 height 9
click at [29, 43] on link "Start Calls" at bounding box center [27, 36] width 34 height 22
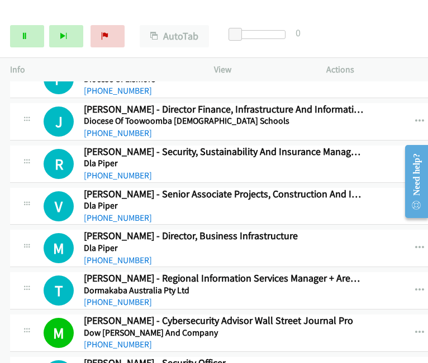
scroll to position [12797, 0]
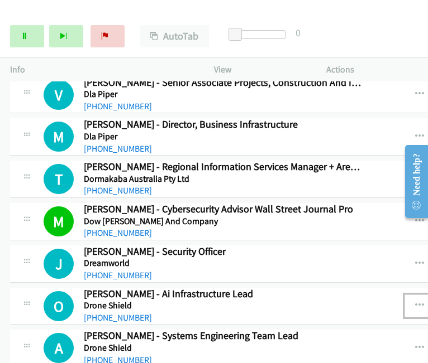
click at [415, 301] on icon "button" at bounding box center [419, 305] width 9 height 9
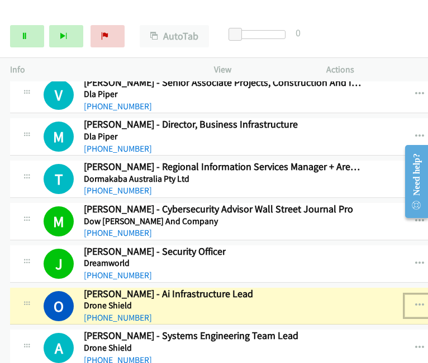
click at [415, 301] on icon "button" at bounding box center [419, 305] width 9 height 9
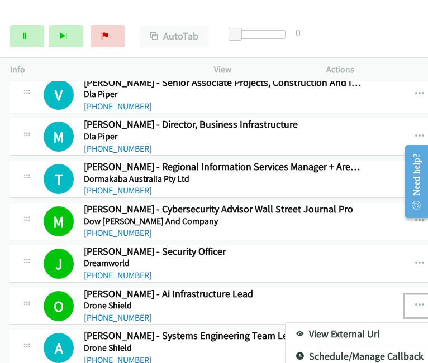
click at [366, 36] on div at bounding box center [214, 181] width 428 height 363
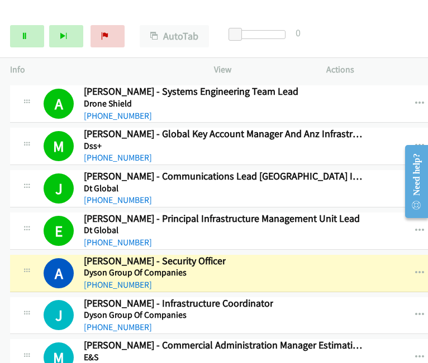
scroll to position [13058, 0]
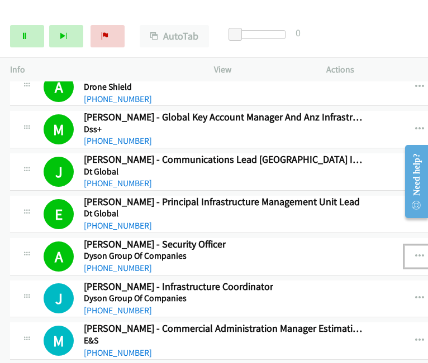
click at [415, 252] on icon "button" at bounding box center [419, 256] width 9 height 9
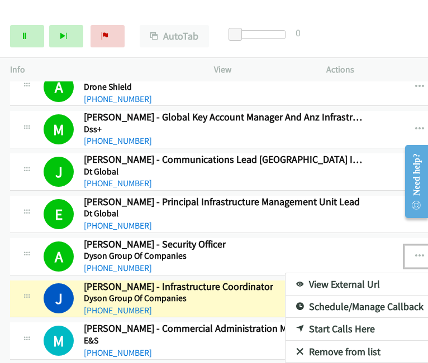
drag, startPoint x: 287, startPoint y: 227, endPoint x: 284, endPoint y: 111, distance: 116.1
click at [22, 36] on div at bounding box center [214, 181] width 428 height 363
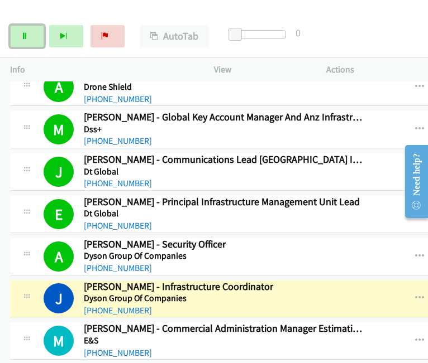
click at [22, 36] on icon at bounding box center [25, 37] width 8 height 8
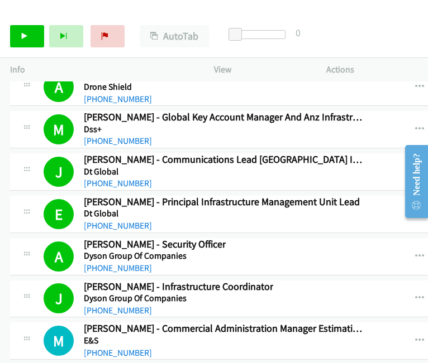
click at [33, 34] on link "Start Calls" at bounding box center [27, 36] width 34 height 22
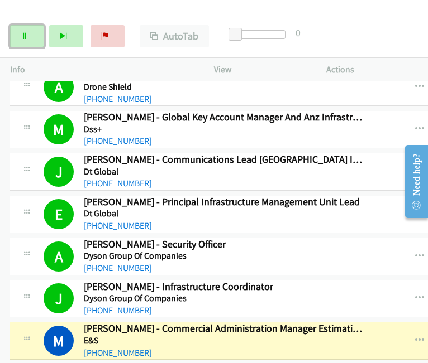
click at [20, 37] on link "Pause" at bounding box center [27, 36] width 34 height 22
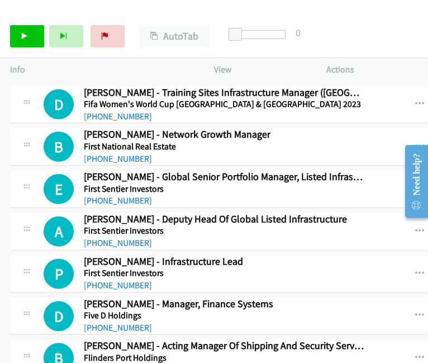
scroll to position [14621, 0]
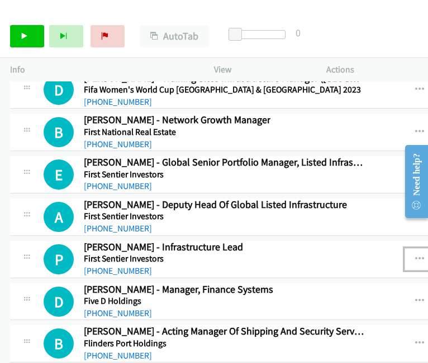
click at [404, 248] on button "button" at bounding box center [419, 259] width 30 height 22
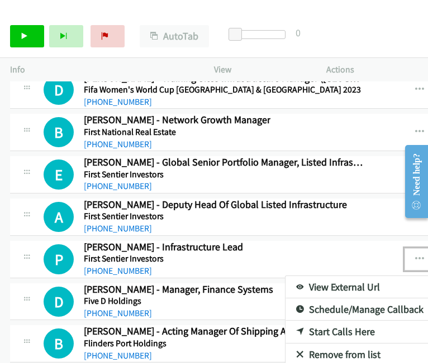
click at [285, 321] on link "Start Calls Here" at bounding box center [359, 332] width 148 height 22
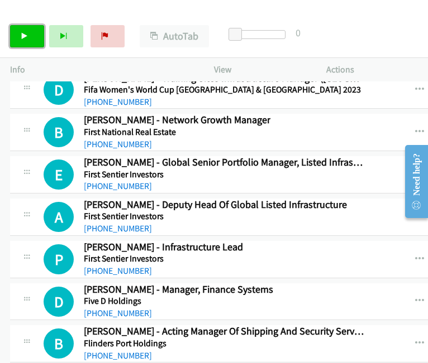
click at [27, 43] on link "Start Calls" at bounding box center [27, 36] width 34 height 22
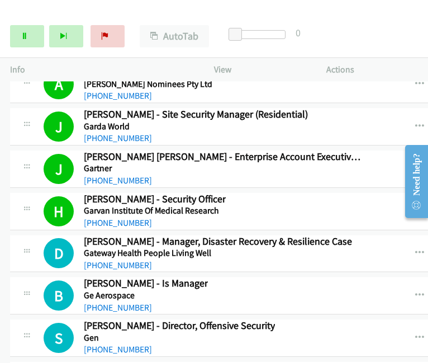
scroll to position [15179, 0]
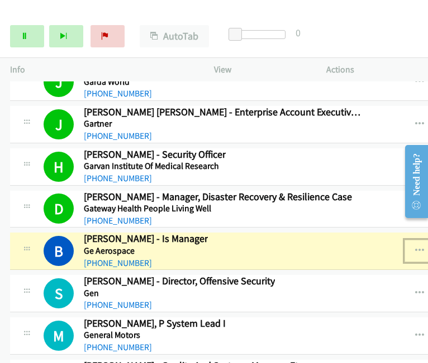
click at [415, 247] on icon "button" at bounding box center [419, 251] width 9 height 9
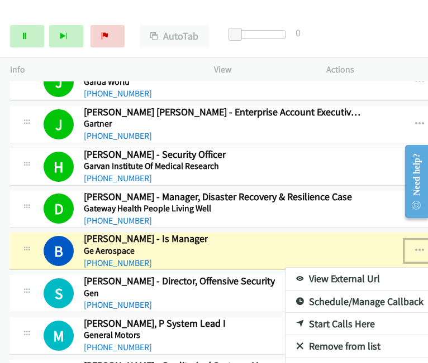
click at [285, 268] on link "View External Url" at bounding box center [359, 279] width 148 height 22
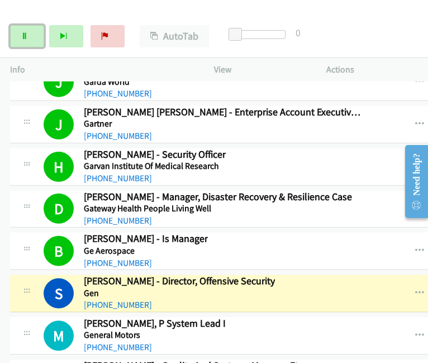
click at [23, 35] on icon at bounding box center [25, 37] width 8 height 8
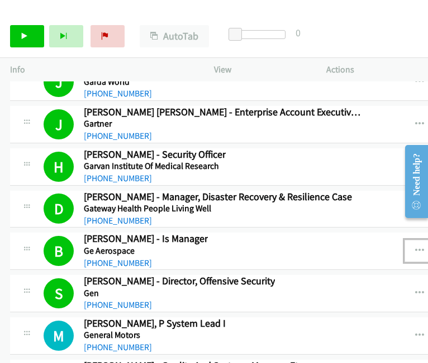
click at [415, 247] on icon "button" at bounding box center [419, 251] width 9 height 9
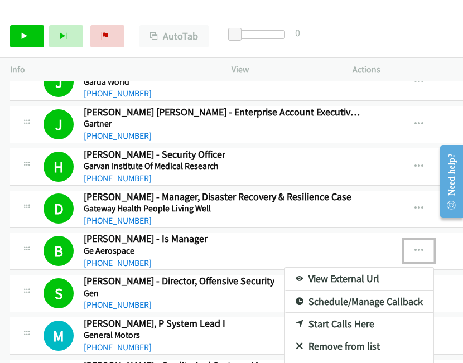
click at [22, 36] on div at bounding box center [231, 181] width 463 height 363
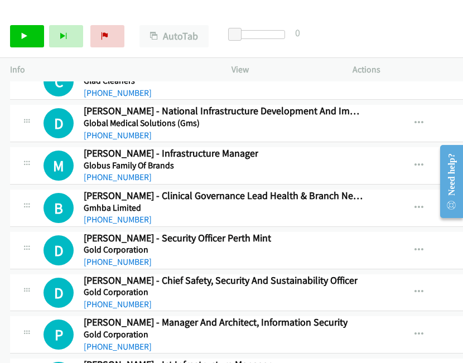
scroll to position [15524, 0]
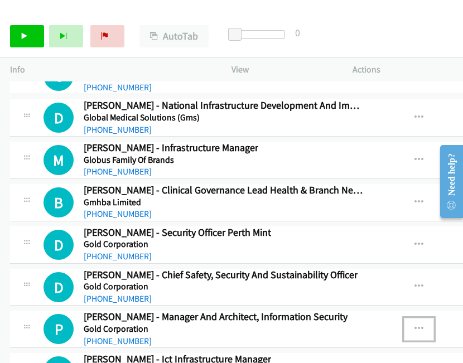
click at [415, 325] on icon "button" at bounding box center [419, 329] width 9 height 9
click at [29, 37] on div at bounding box center [231, 181] width 463 height 363
click at [415, 325] on icon "button" at bounding box center [419, 329] width 9 height 9
click at [290, 347] on link "View External Url" at bounding box center [359, 358] width 148 height 22
click at [21, 37] on icon at bounding box center [25, 37] width 8 height 8
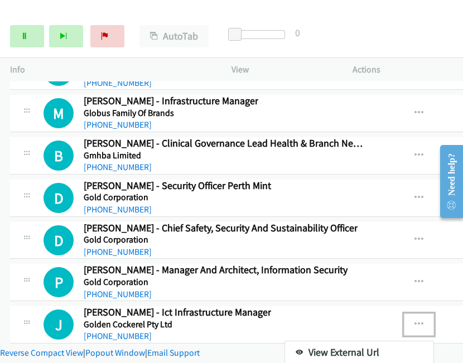
scroll to position [15610, 0]
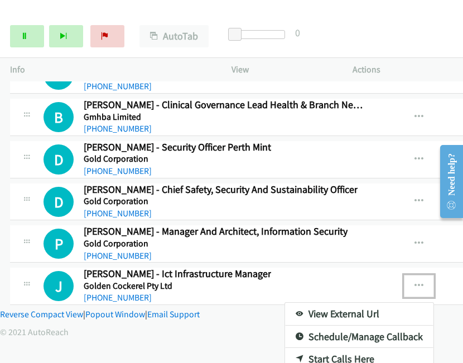
click at [294, 348] on link "Start Calls Here" at bounding box center [359, 359] width 148 height 22
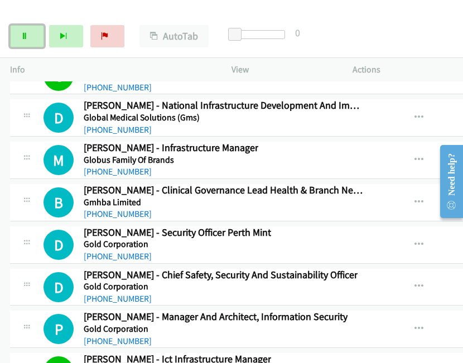
click at [21, 36] on icon at bounding box center [25, 37] width 8 height 8
click at [438, 222] on div at bounding box center [448, 181] width 32 height 89
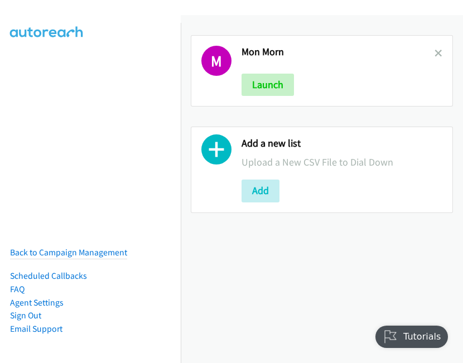
click at [424, 51] on h2 "Mon Morn" at bounding box center [338, 52] width 193 height 13
click at [435, 54] on icon at bounding box center [439, 54] width 8 height 8
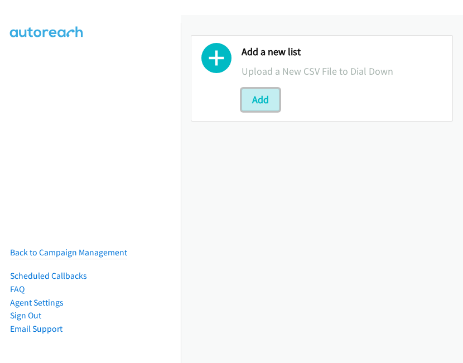
click at [261, 94] on button "Add" at bounding box center [261, 100] width 38 height 22
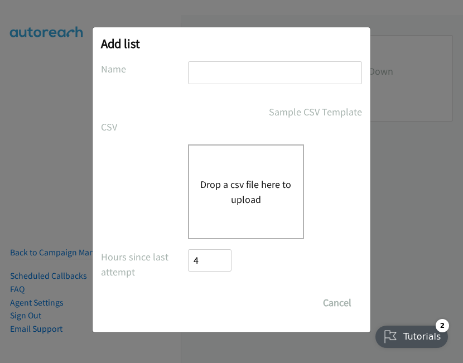
click at [229, 72] on input "text" at bounding box center [275, 72] width 174 height 23
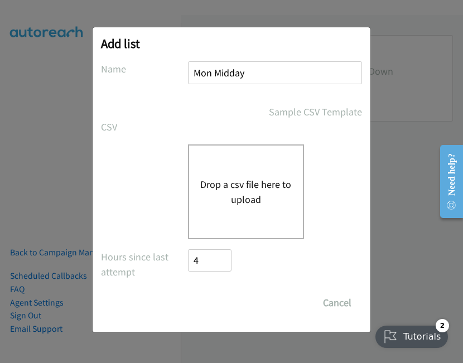
type input "Mon Midday"
click at [222, 133] on div "CSV Existing List Add to List New List" at bounding box center [231, 126] width 261 height 15
click at [224, 156] on div "Drop a csv file here to upload" at bounding box center [246, 192] width 116 height 95
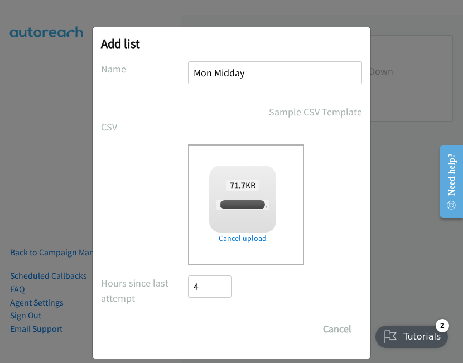
checkbox input "true"
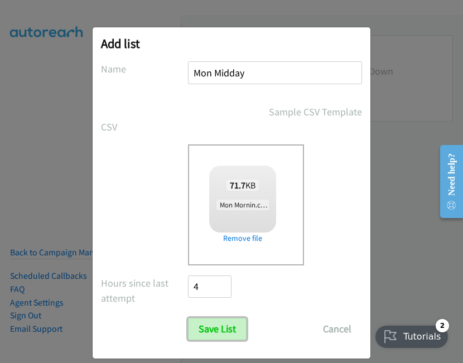
click at [216, 335] on input "Save List" at bounding box center [217, 329] width 59 height 22
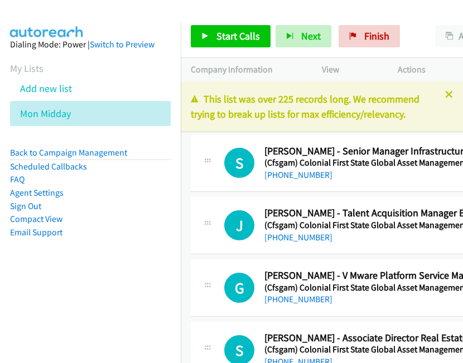
click at [35, 220] on link "Compact View" at bounding box center [36, 219] width 52 height 11
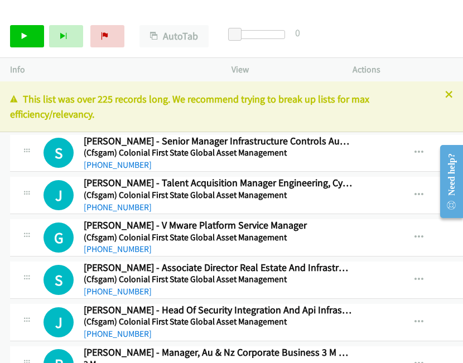
click at [445, 93] on icon at bounding box center [449, 96] width 8 height 8
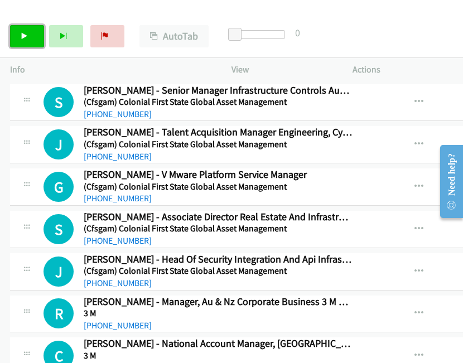
click at [16, 43] on link "Start Calls" at bounding box center [27, 36] width 34 height 22
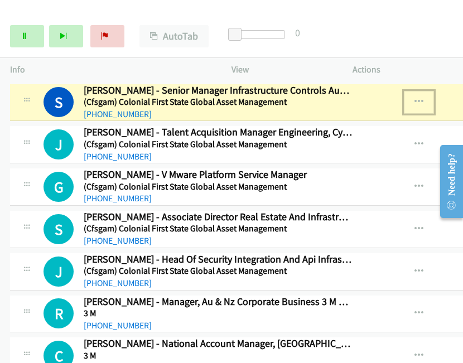
click at [404, 100] on button "button" at bounding box center [419, 102] width 30 height 22
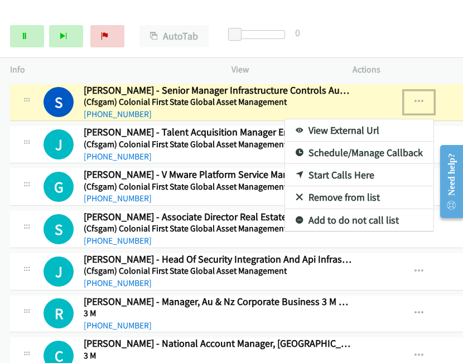
click at [335, 133] on link "View External Url" at bounding box center [359, 130] width 148 height 22
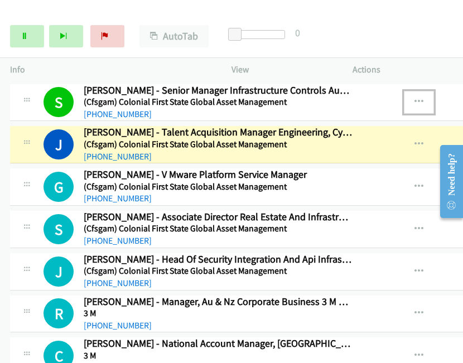
click at [415, 102] on icon "button" at bounding box center [419, 102] width 9 height 9
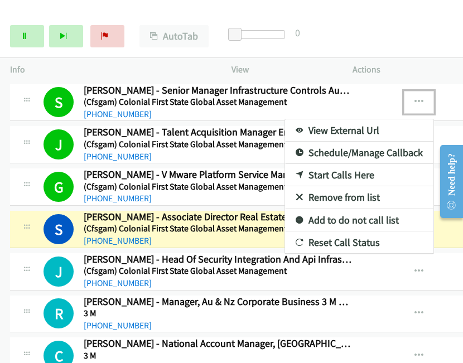
click at [192, 6] on div at bounding box center [231, 181] width 463 height 363
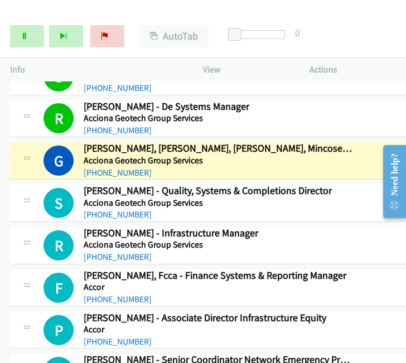
scroll to position [327, 0]
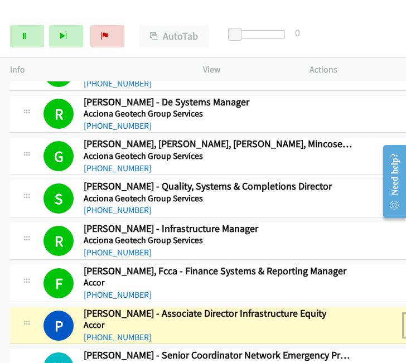
click at [293, 347] on link "View External Url" at bounding box center [359, 354] width 148 height 22
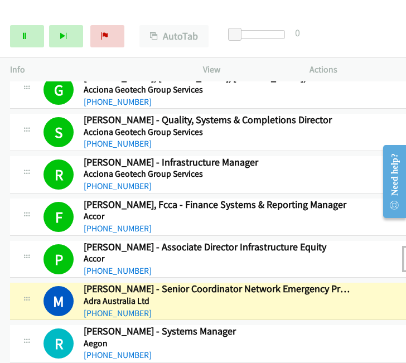
scroll to position [438, 0]
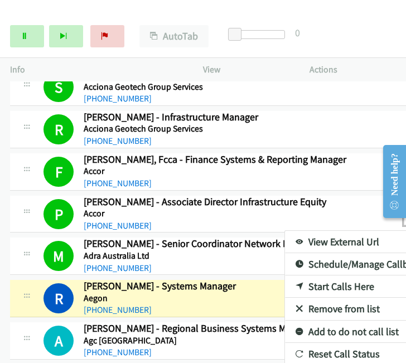
click at [288, 237] on link "View External Url" at bounding box center [359, 242] width 148 height 22
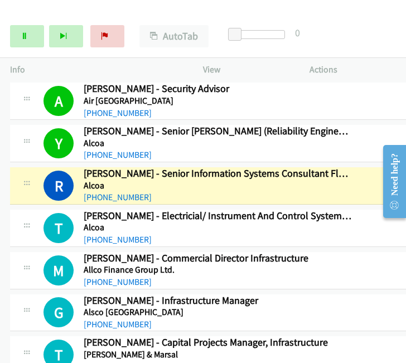
scroll to position [807, 0]
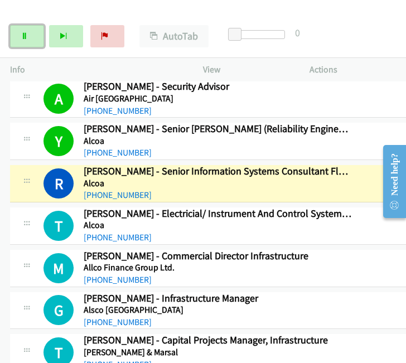
click at [26, 36] on icon at bounding box center [25, 37] width 8 height 8
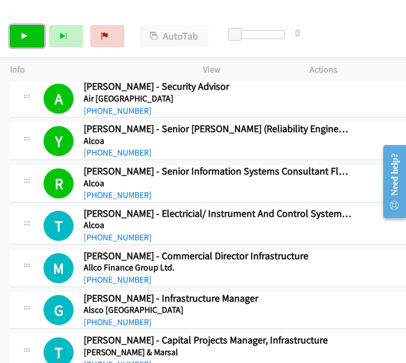
click at [15, 33] on link "Start Calls" at bounding box center [27, 36] width 34 height 22
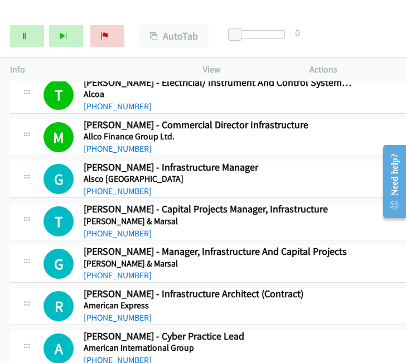
scroll to position [961, 0]
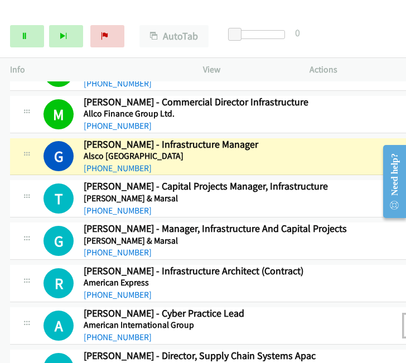
click at [365, 315] on div at bounding box center [203, 181] width 406 height 363
click at [394, 104] on div at bounding box center [203, 181] width 406 height 363
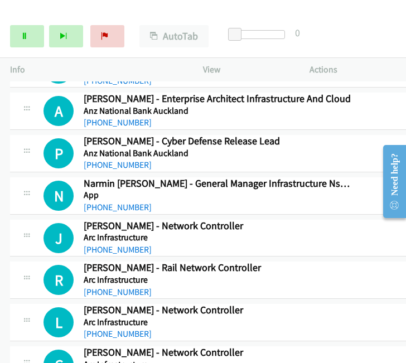
scroll to position [1135, 0]
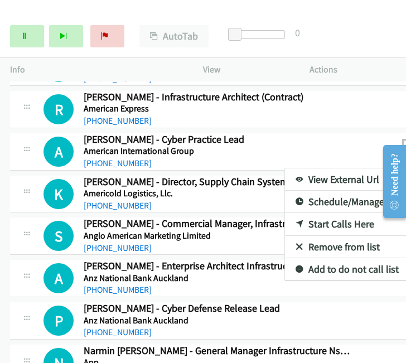
click at [285, 217] on link "Start Calls Here" at bounding box center [359, 224] width 148 height 22
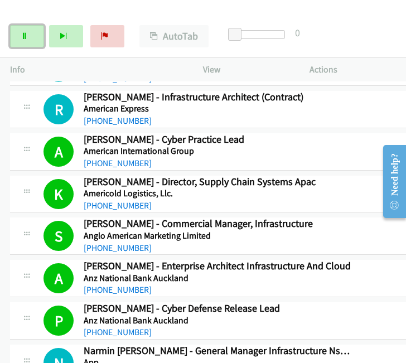
click at [29, 35] on link "Pause" at bounding box center [27, 36] width 34 height 22
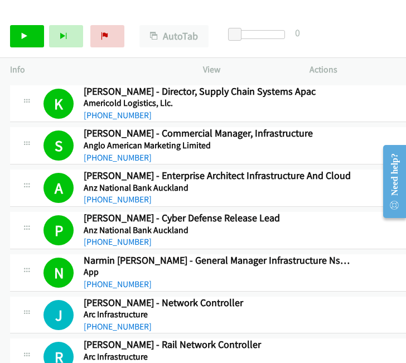
scroll to position [1247, 0]
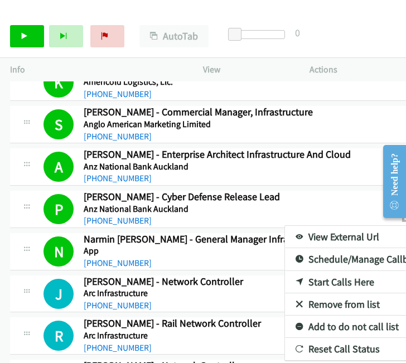
click at [285, 229] on link "View External Url" at bounding box center [359, 237] width 148 height 22
